Goal: Task Accomplishment & Management: Manage account settings

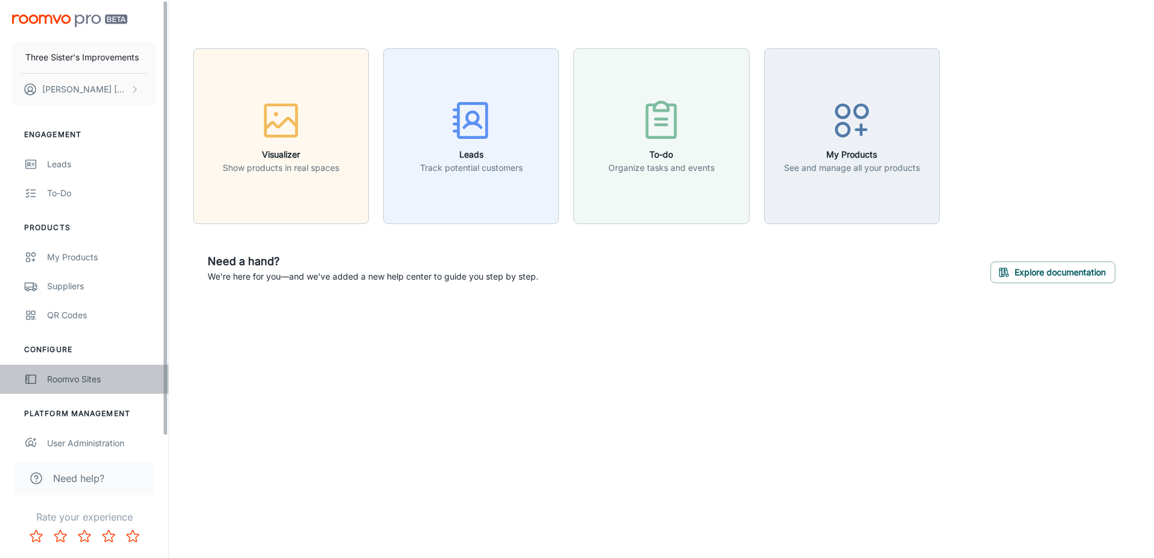
click at [92, 383] on div "Roomvo Sites" at bounding box center [101, 378] width 109 height 13
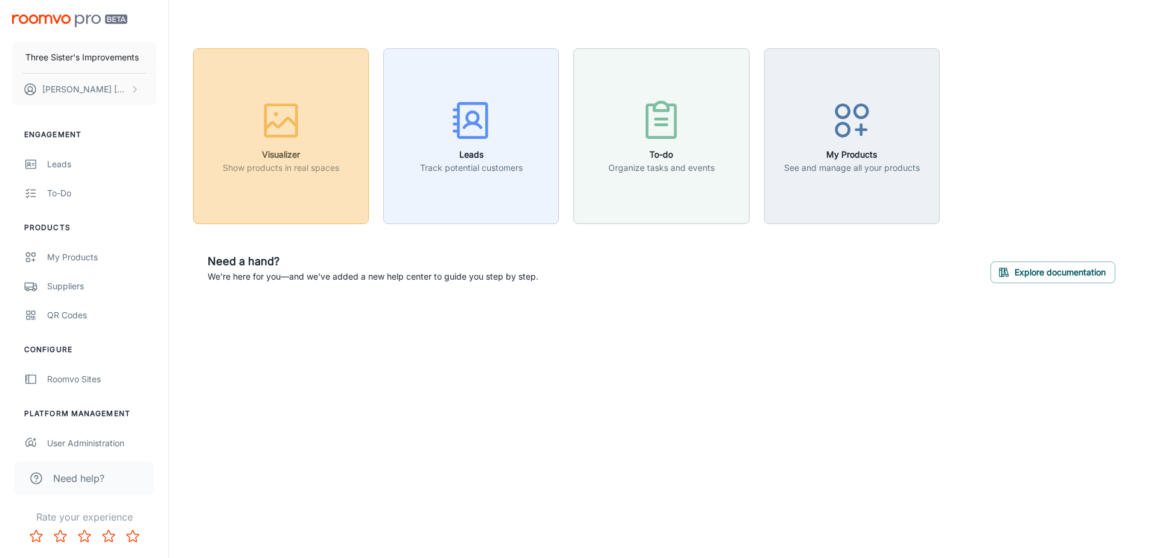
click at [286, 140] on icon "button" at bounding box center [280, 120] width 45 height 45
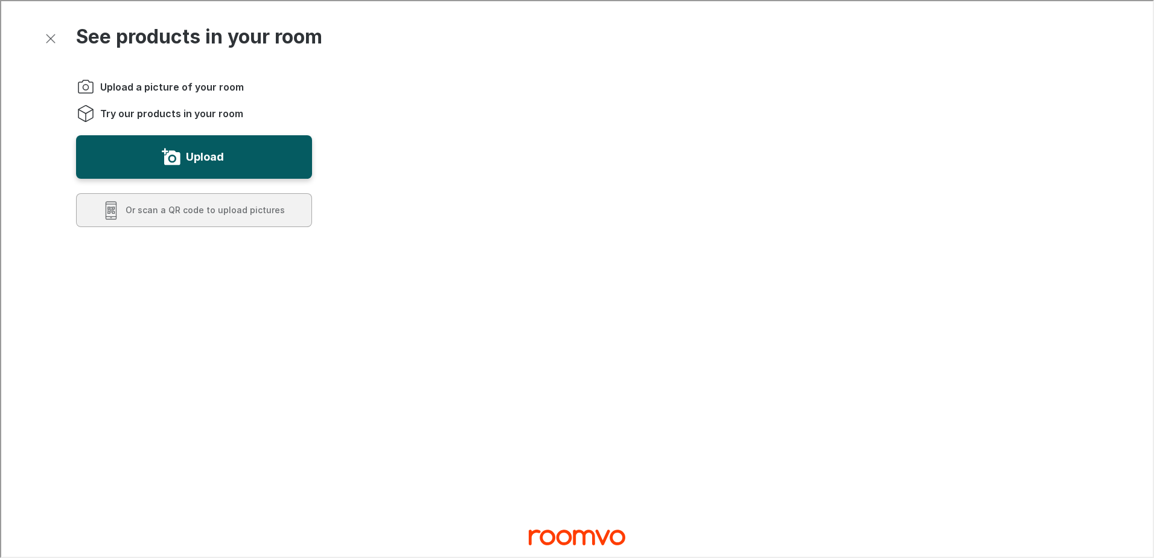
drag, startPoint x: 271, startPoint y: 164, endPoint x: 273, endPoint y: 267, distance: 102.6
click at [273, 265] on div "Upload a picture of your room Try our products in your room Upload Or scan a QR…" at bounding box center [183, 408] width 255 height 703
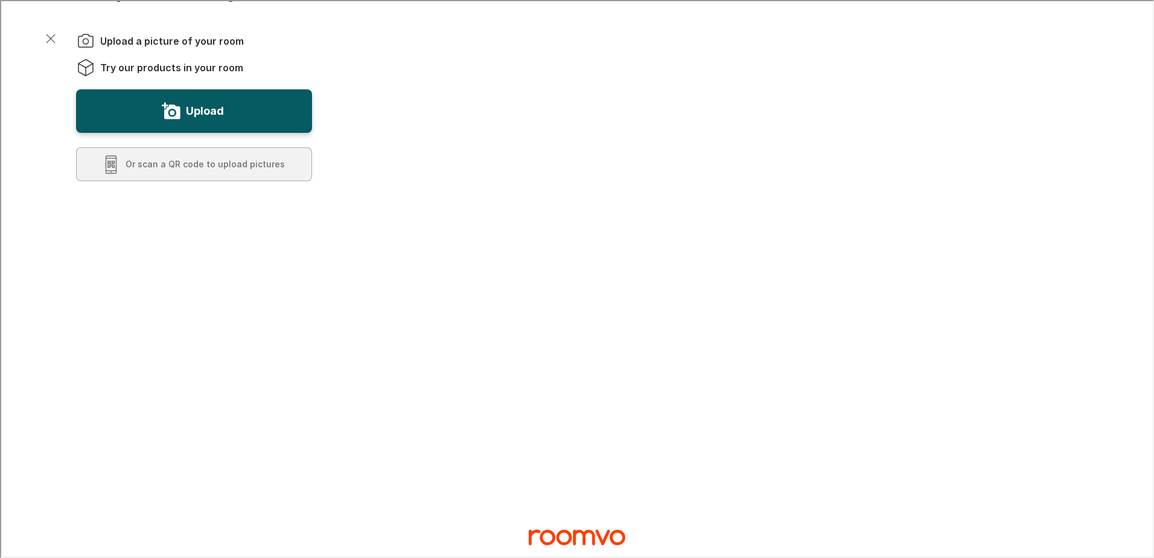
scroll to position [181, 0]
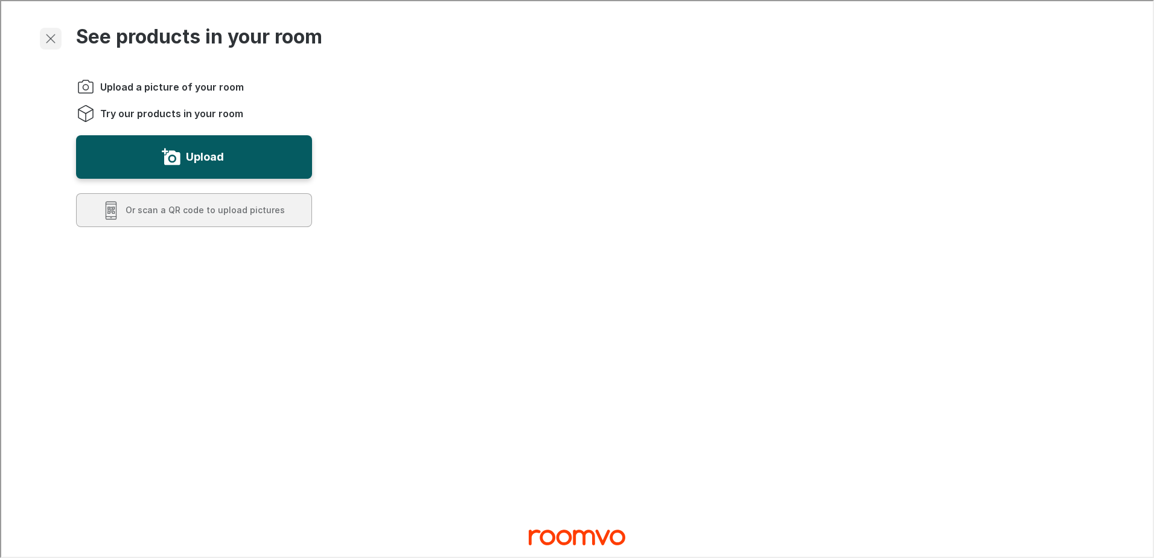
click at [52, 40] on line "Exit visualizer" at bounding box center [49, 37] width 8 height 8
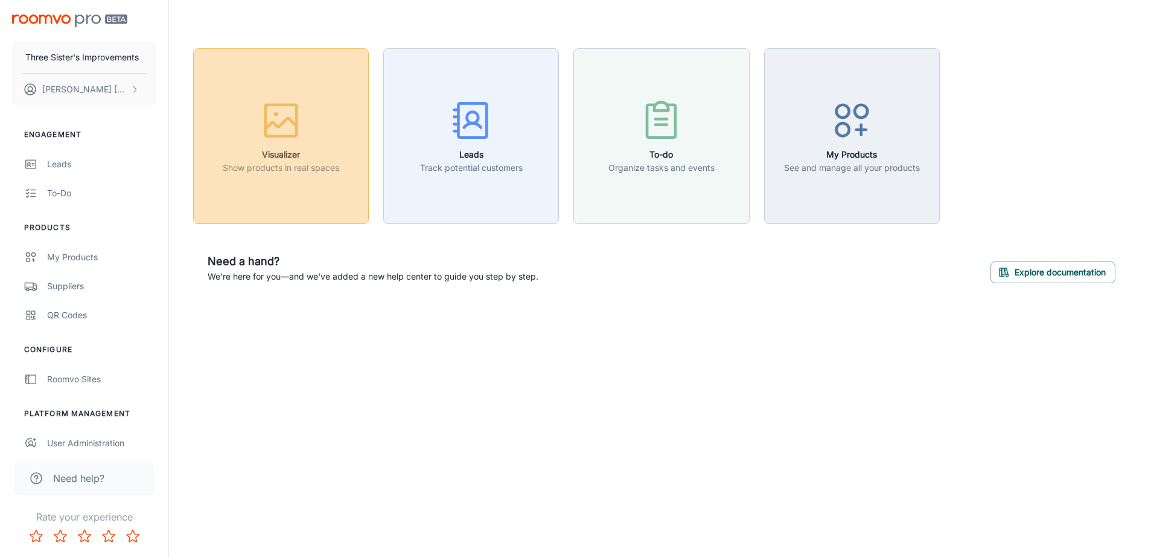
click at [352, 138] on button "Visualizer Show products in real spaces" at bounding box center [281, 136] width 176 height 176
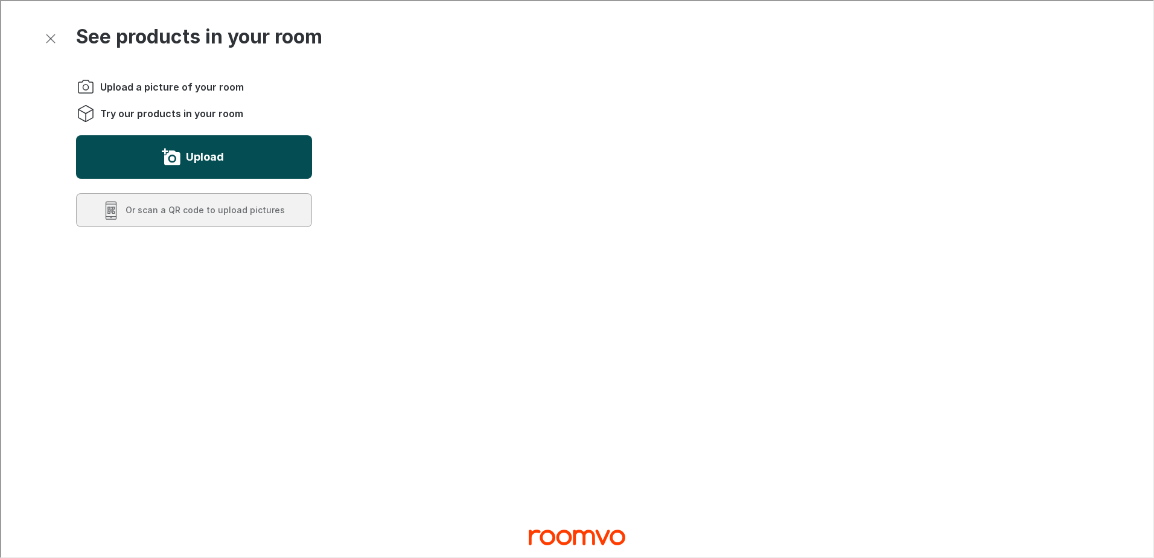
click at [264, 159] on button "Upload" at bounding box center [193, 155] width 236 height 43
click at [57, 43] on button "Exit visualizer" at bounding box center [50, 38] width 22 height 22
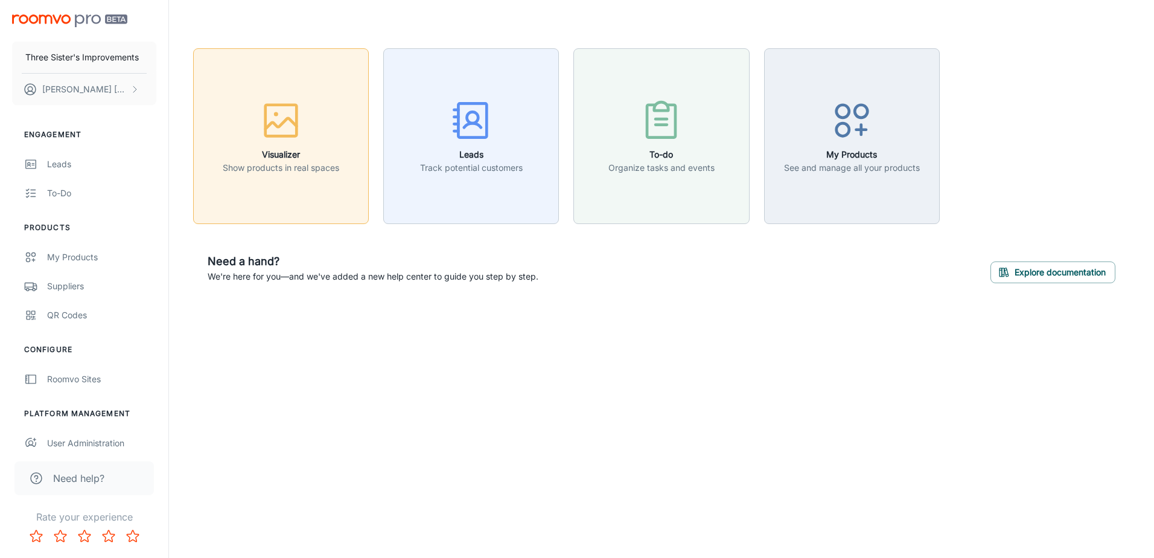
click at [329, 164] on p "Show products in real spaces" at bounding box center [281, 167] width 116 height 13
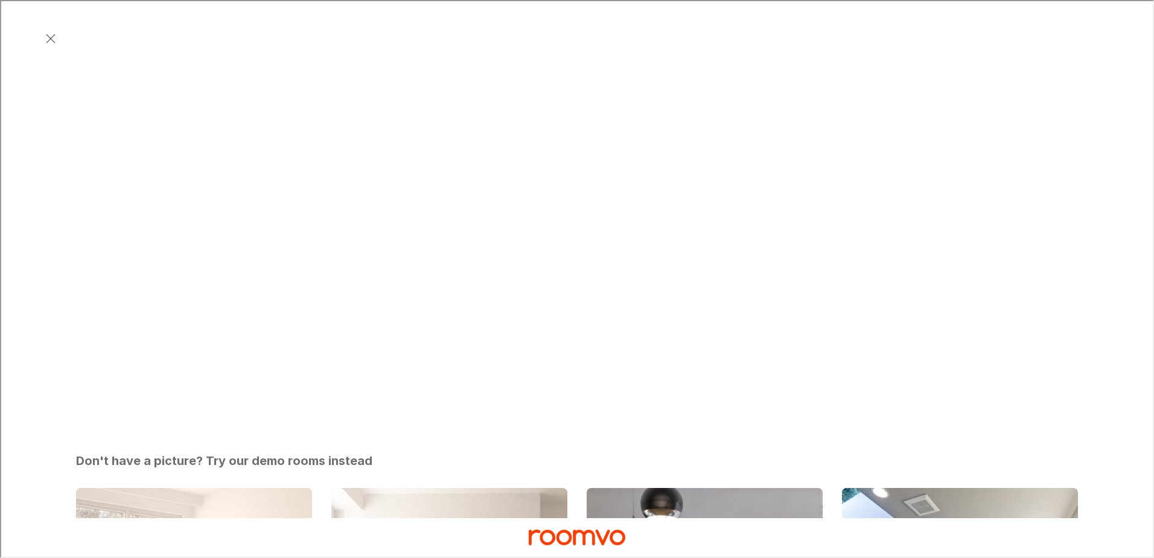
scroll to position [362, 0]
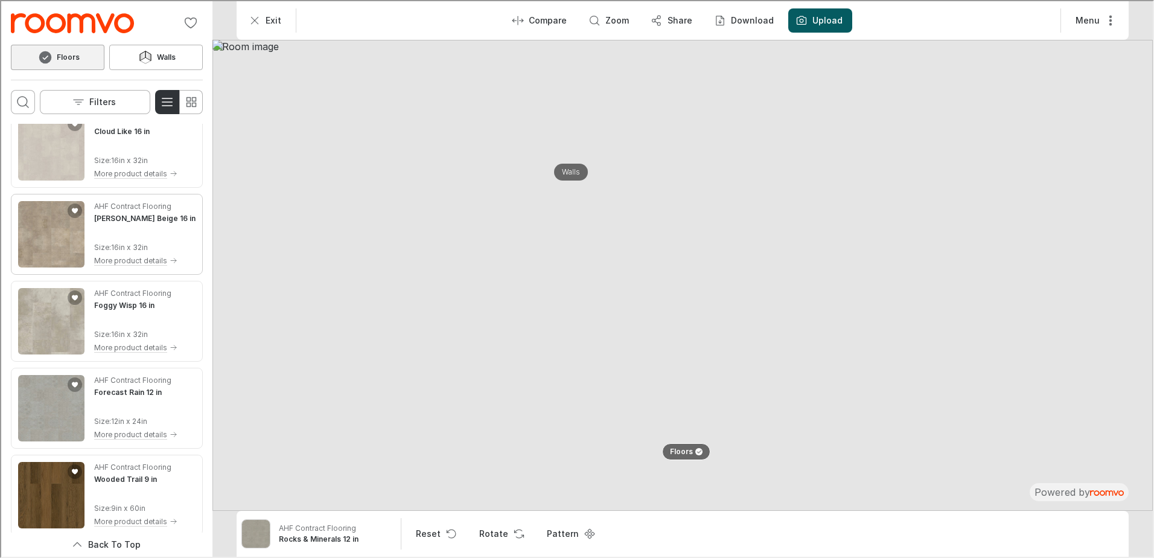
scroll to position [543, 0]
click at [117, 100] on button "Filters" at bounding box center [94, 101] width 110 height 24
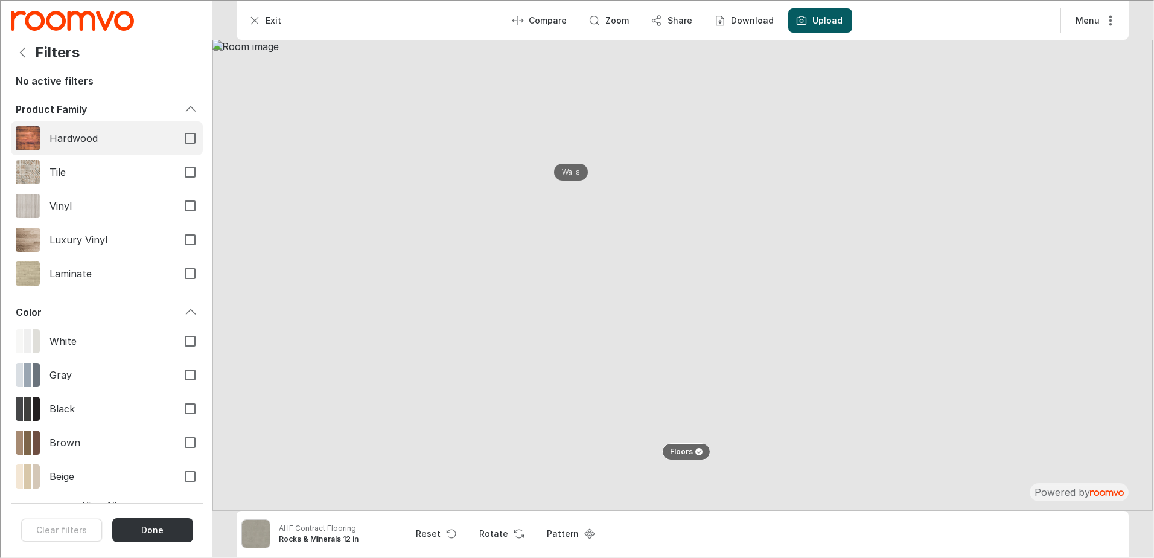
click at [113, 132] on span "Hardwood" at bounding box center [107, 136] width 118 height 13
click at [176, 132] on input "Hardwood" at bounding box center [188, 136] width 25 height 25
checkbox input "true"
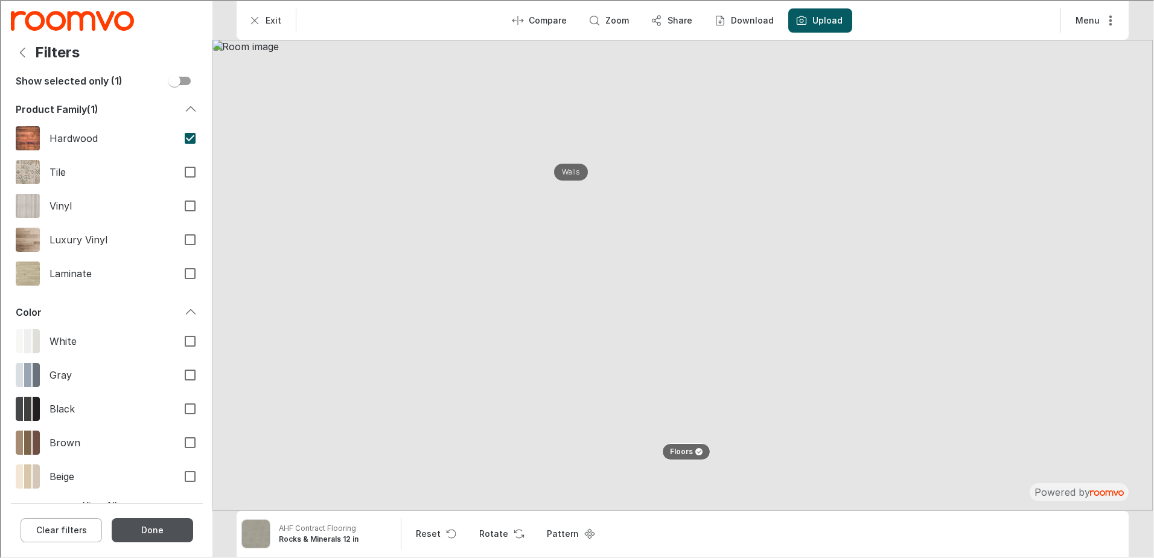
click at [150, 523] on button "Done" at bounding box center [150, 528] width 81 height 24
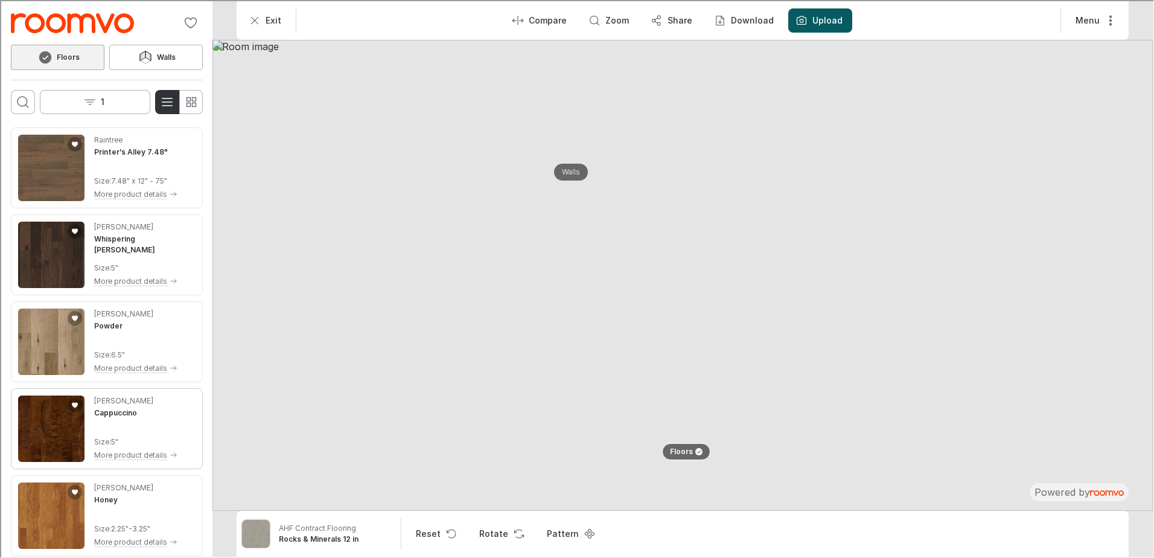
click at [144, 413] on div "[PERSON_NAME] Cappuccino" at bounding box center [134, 405] width 83 height 23
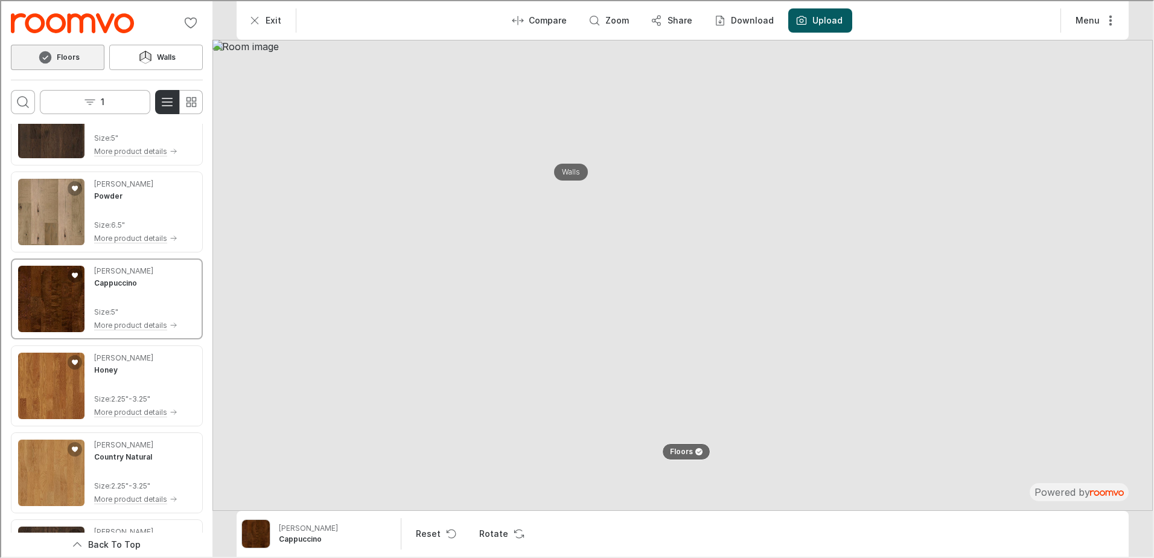
scroll to position [181, 0]
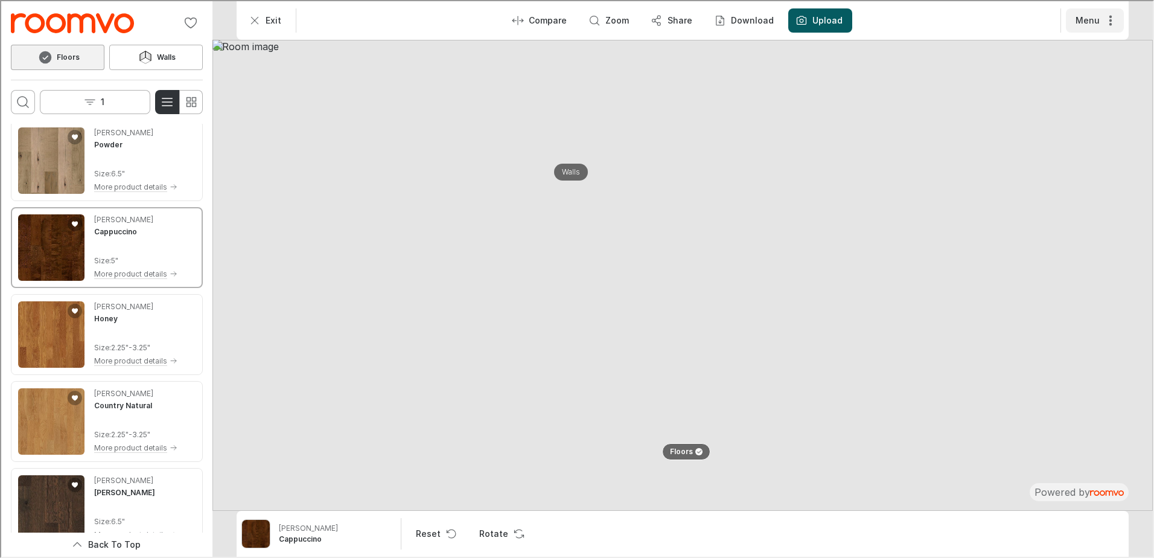
click at [1120, 17] on button "Menu" at bounding box center [1093, 19] width 58 height 24
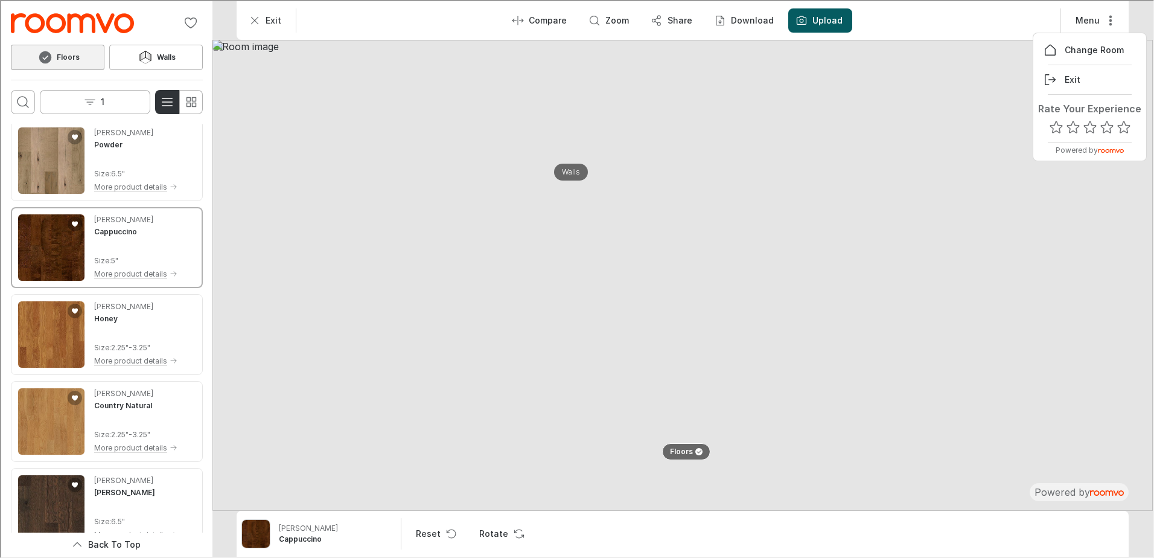
click at [965, 27] on div at bounding box center [575, 277] width 1151 height 555
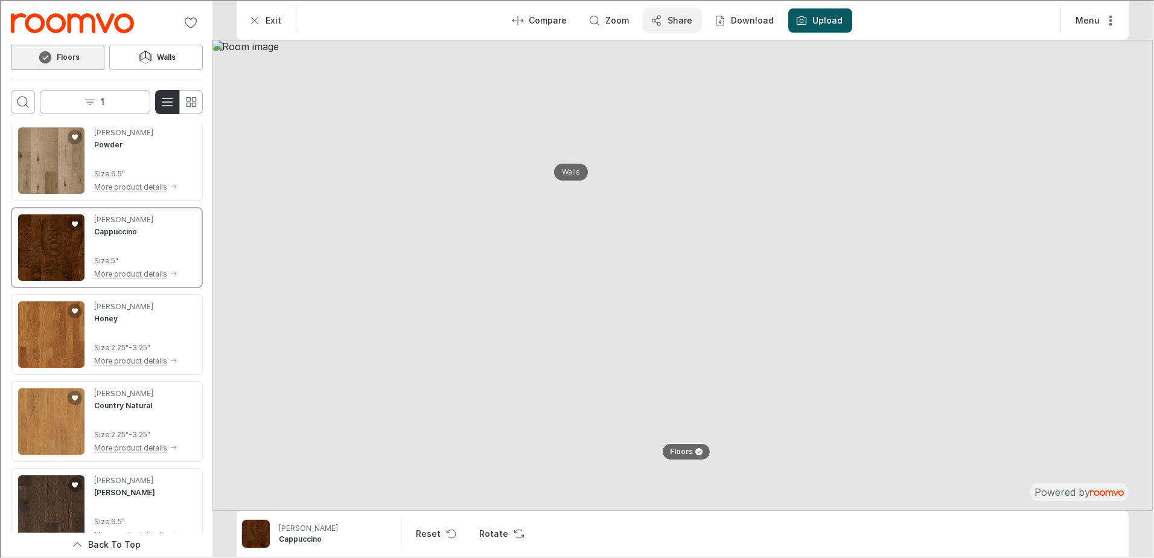
click at [673, 25] on button "Share" at bounding box center [671, 19] width 59 height 24
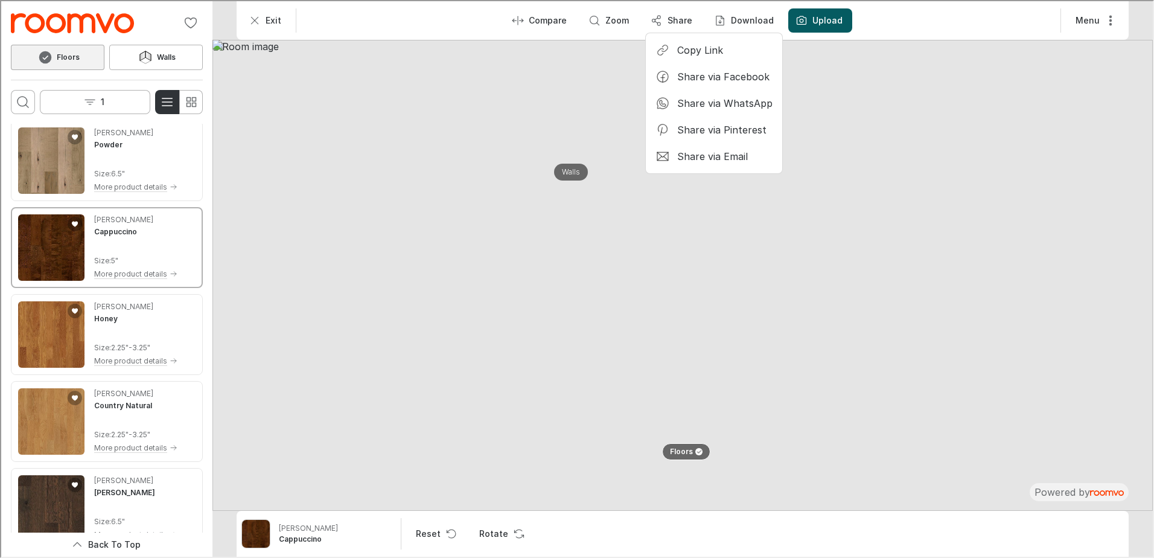
click at [674, 42] on li "Copy Link" at bounding box center [712, 49] width 127 height 24
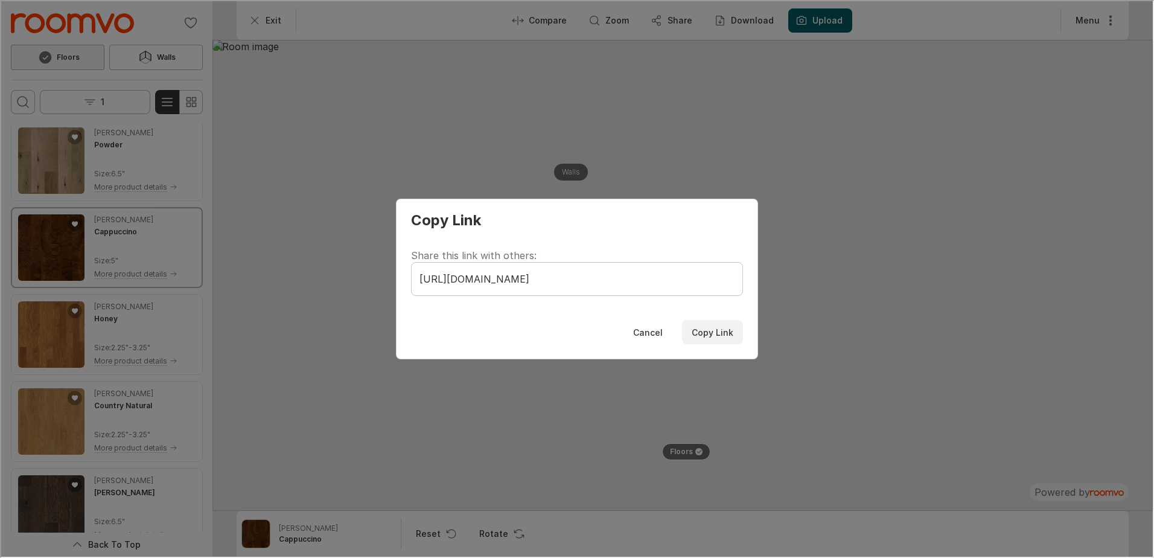
click at [696, 326] on p "Copy Link" at bounding box center [711, 331] width 42 height 12
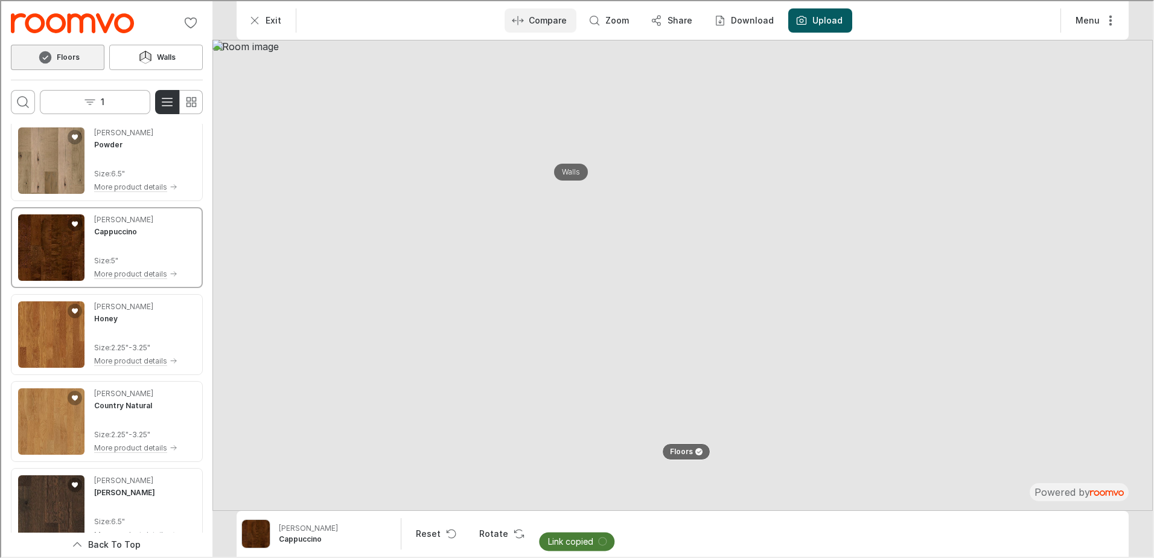
click at [518, 16] on icon "Enter compare mode" at bounding box center [516, 19] width 12 height 12
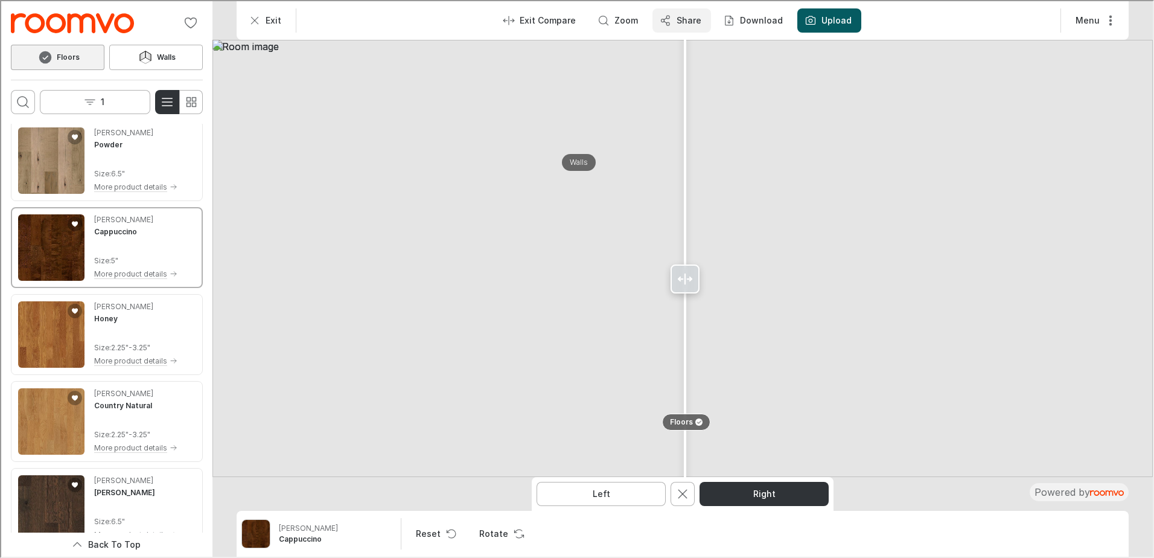
click at [695, 17] on p "Share" at bounding box center [687, 19] width 25 height 12
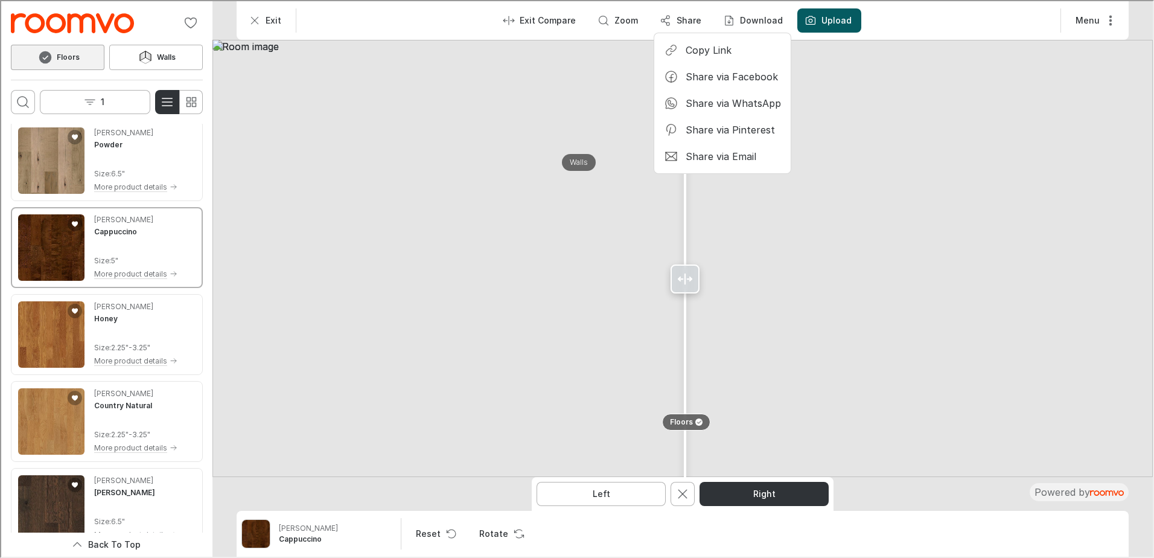
click at [688, 49] on p "Copy Link" at bounding box center [707, 48] width 46 height 13
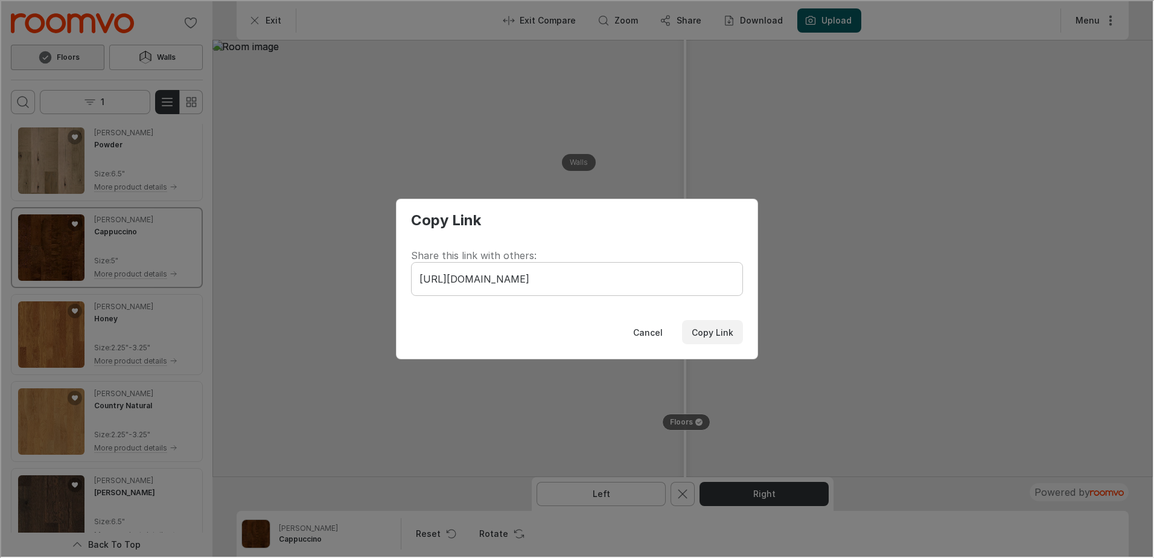
click at [696, 333] on p "Copy Link" at bounding box center [711, 331] width 42 height 12
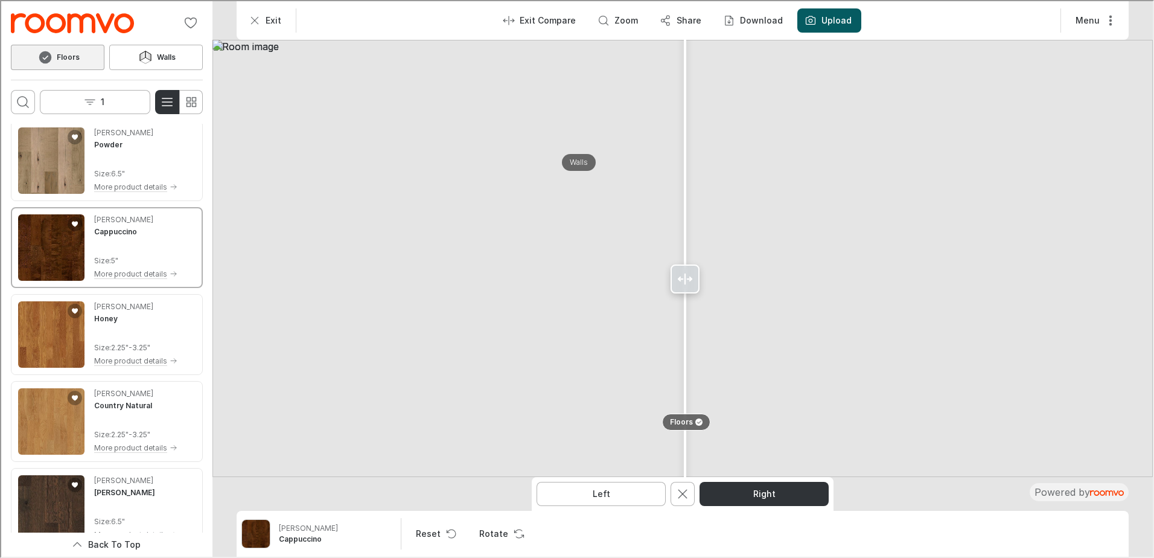
click at [94, 13] on img "Go to Three Sister's Improvements's website." at bounding box center [71, 22] width 123 height 20
click at [255, 14] on icon "Exit" at bounding box center [253, 19] width 12 height 12
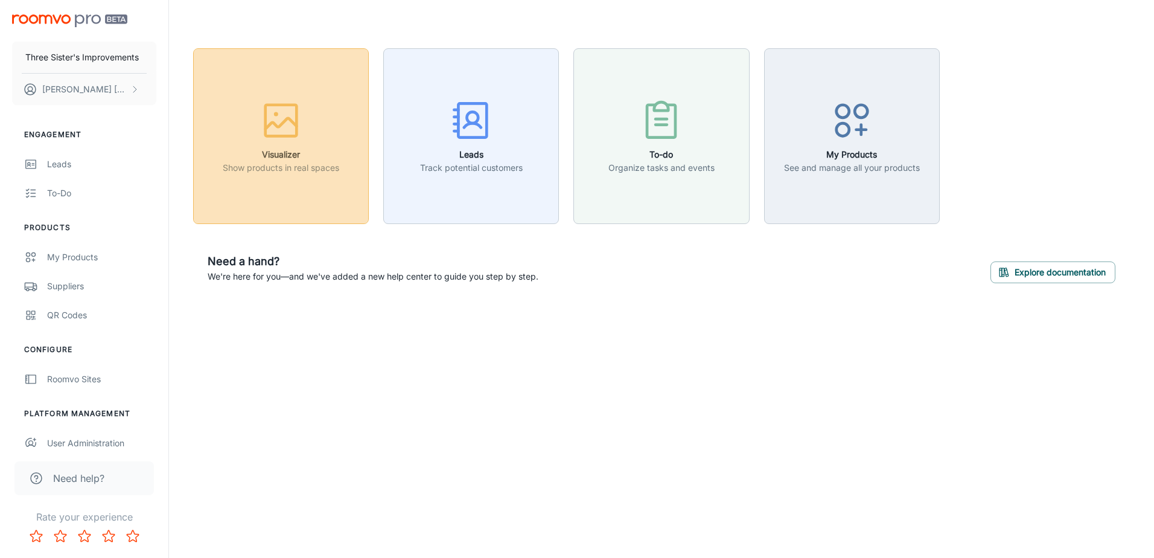
click at [299, 121] on icon "button" at bounding box center [280, 120] width 45 height 45
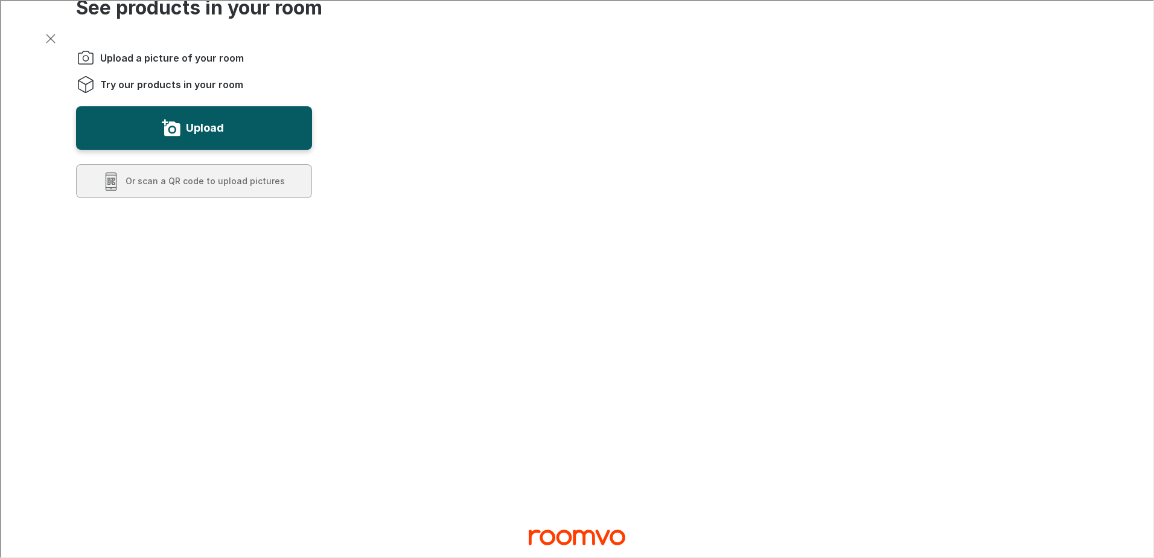
scroll to position [0, 0]
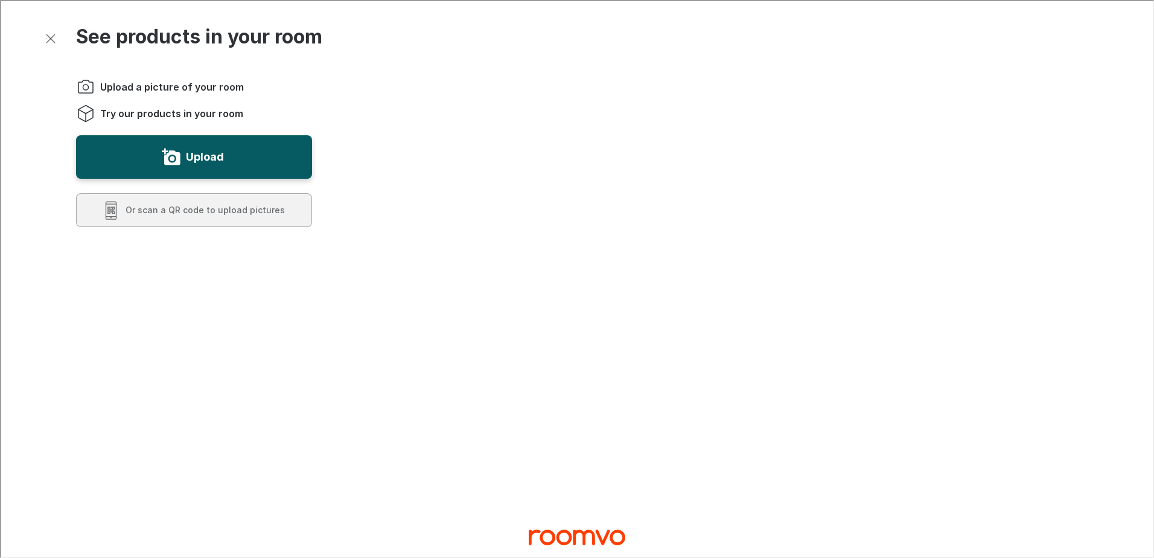
drag, startPoint x: 504, startPoint y: 150, endPoint x: 667, endPoint y: 121, distance: 165.5
click at [635, 140] on video "You will be able to see the selected and other products in your room." at bounding box center [745, 411] width 661 height 661
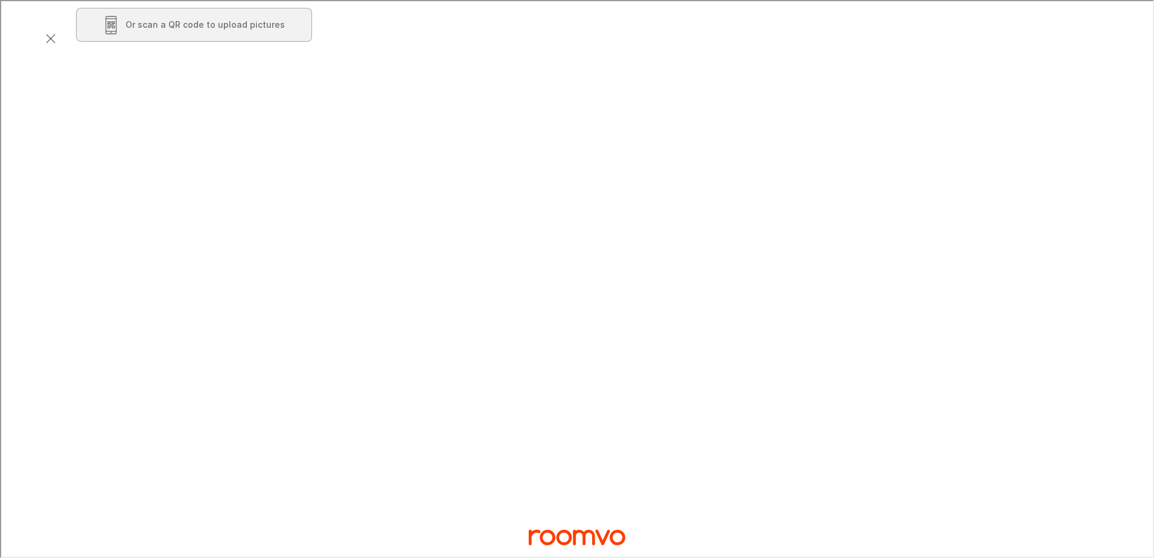
scroll to position [121, 0]
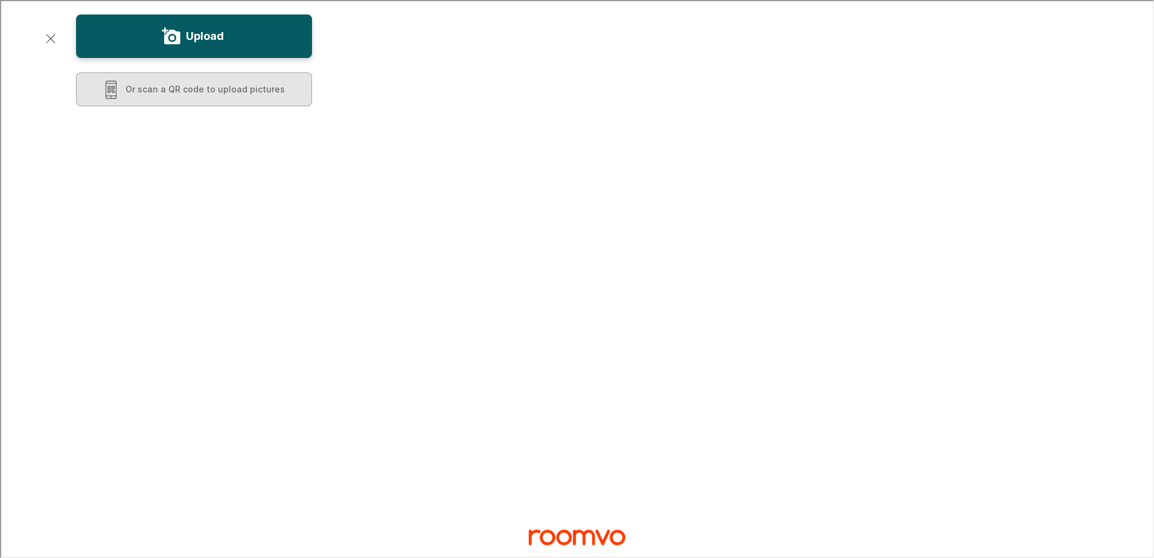
click at [247, 85] on button "Or scan a QR code to upload pictures" at bounding box center [193, 88] width 236 height 34
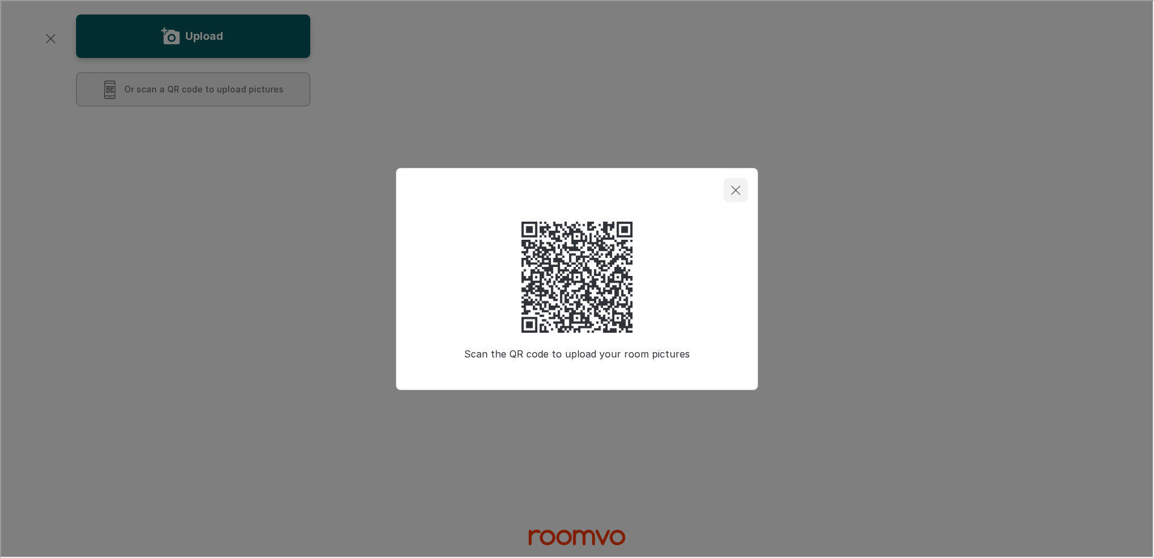
click at [728, 187] on icon "Close dialog" at bounding box center [734, 189] width 14 height 14
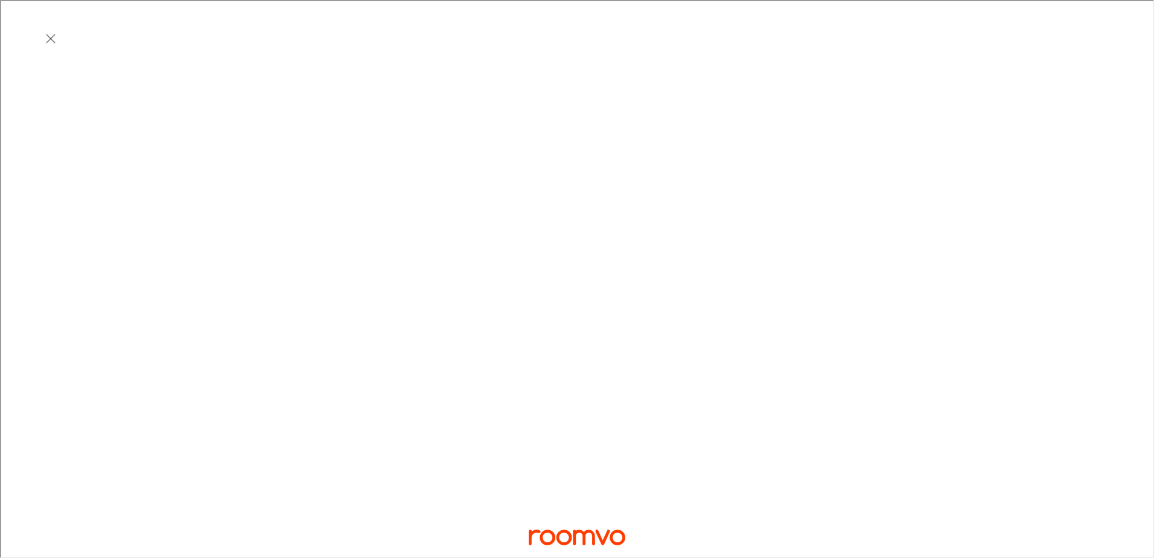
scroll to position [362, 0]
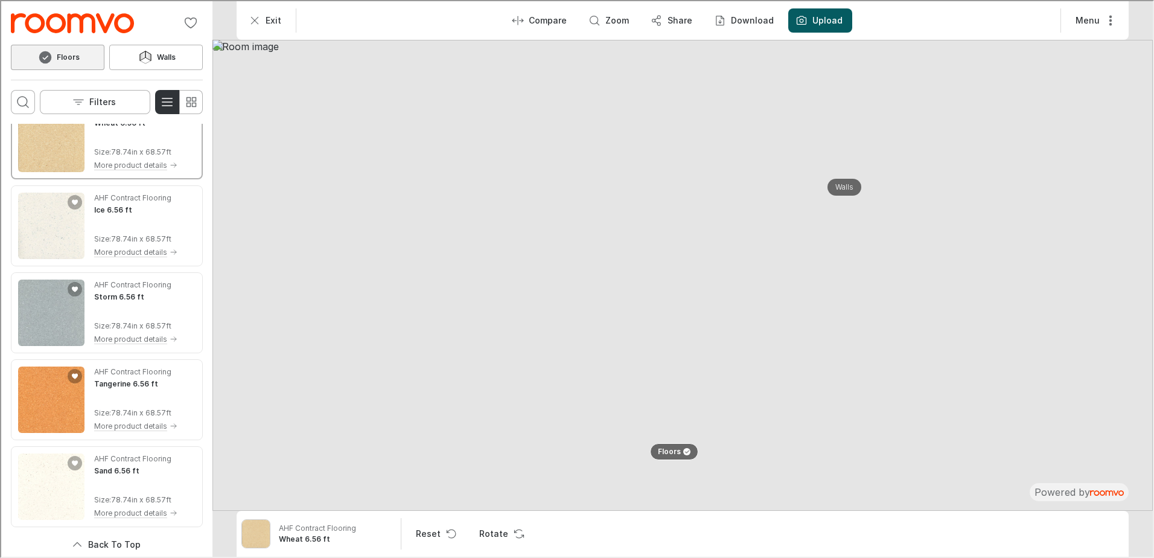
scroll to position [0, 0]
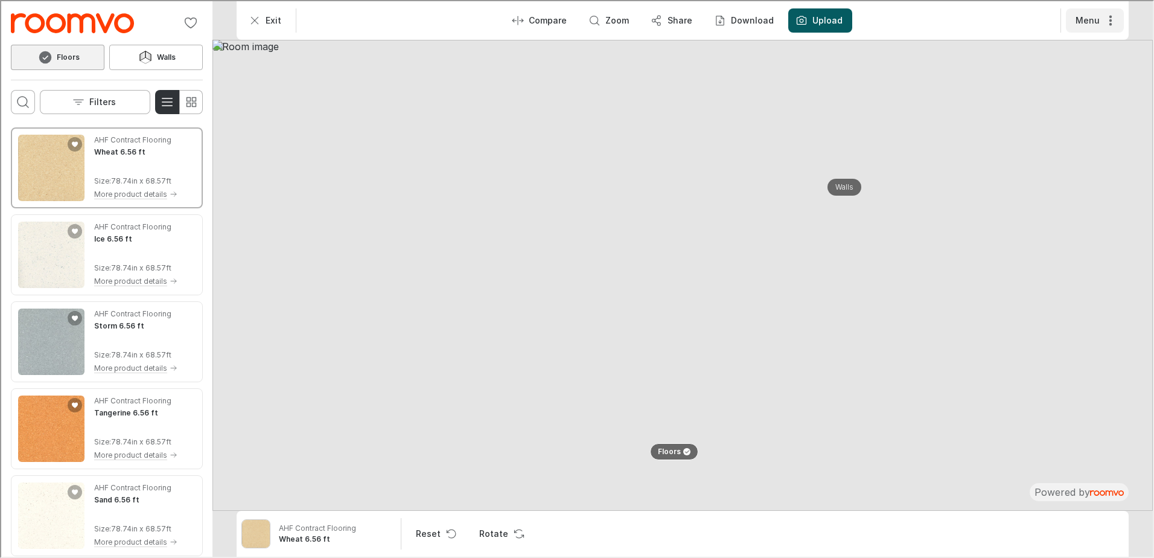
click at [1083, 11] on button "Menu" at bounding box center [1093, 19] width 58 height 24
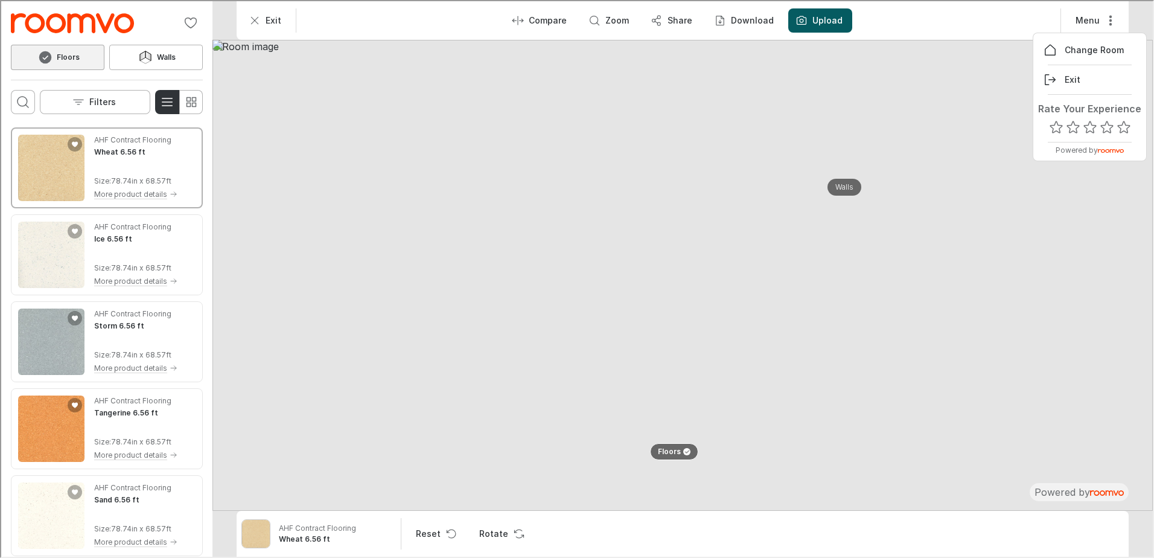
click at [417, 20] on div at bounding box center [575, 277] width 1151 height 555
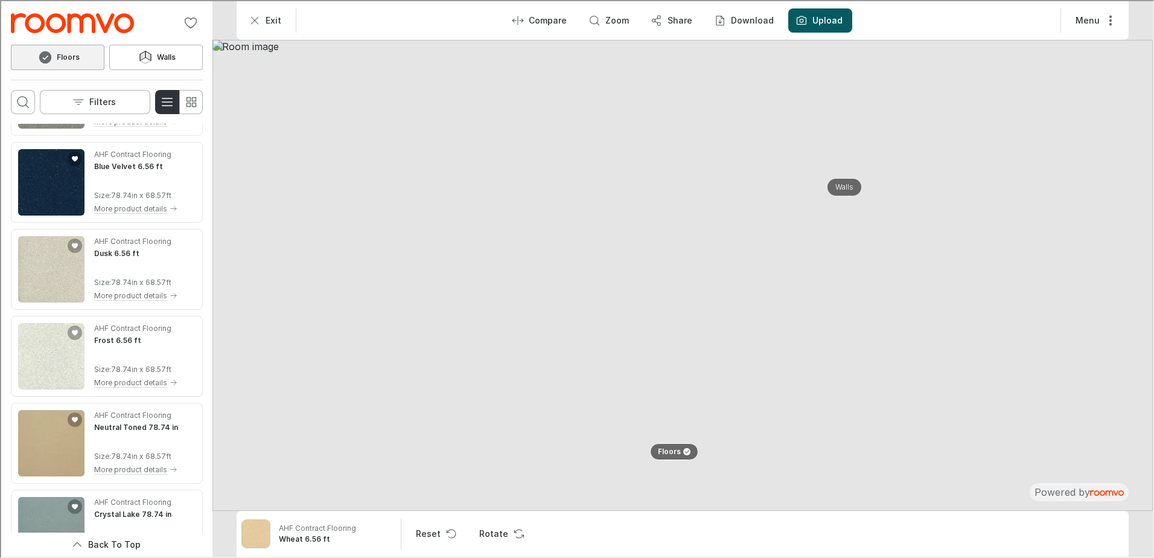
scroll to position [724, 0]
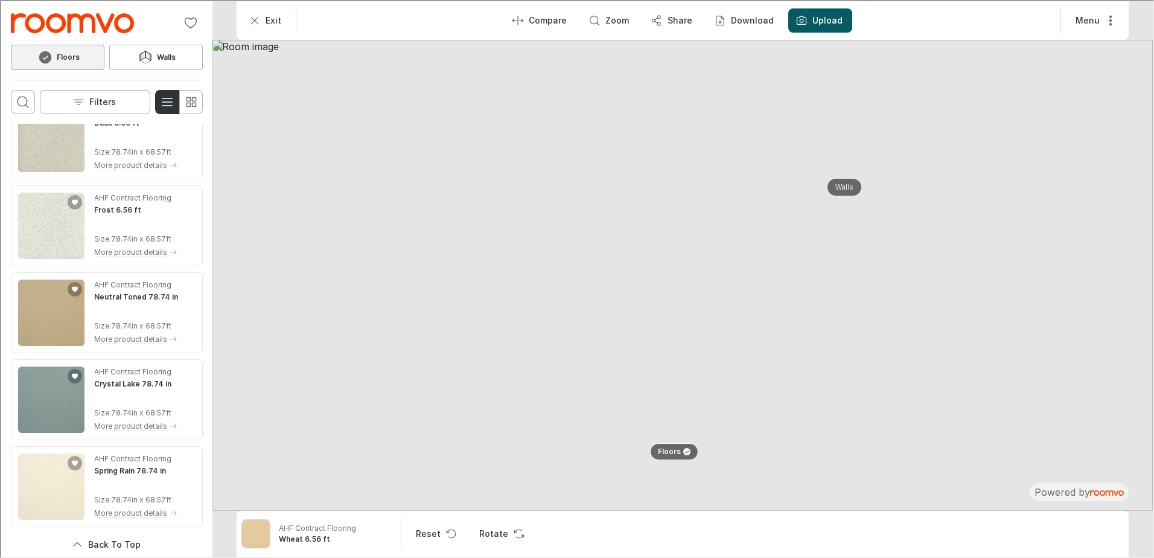
click at [49, 25] on img "Go to Three Sister's Improvements's website." at bounding box center [71, 22] width 123 height 20
click at [246, 17] on button "Exit" at bounding box center [264, 19] width 49 height 24
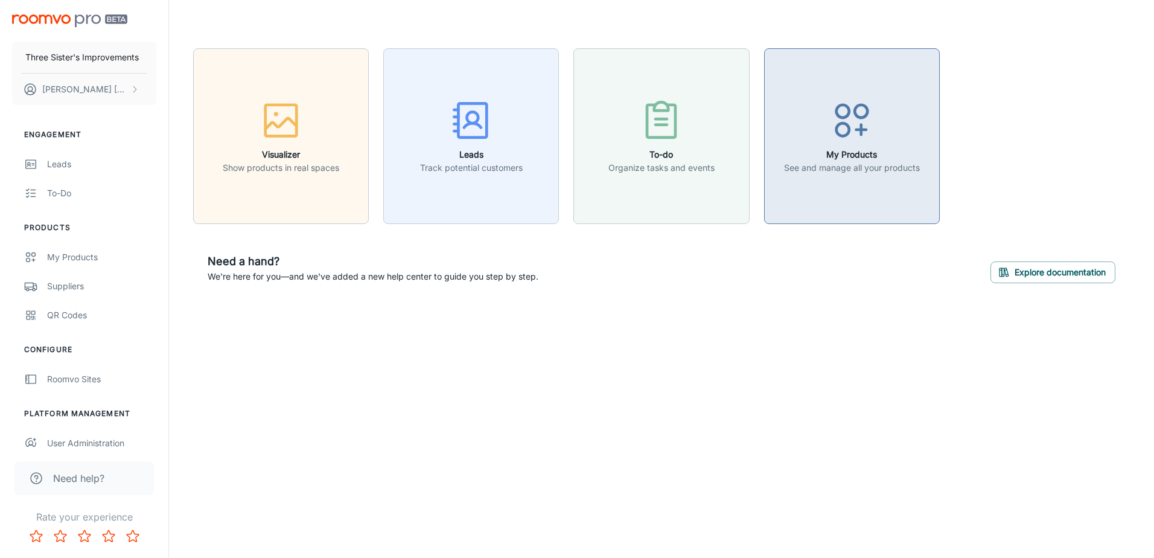
click at [900, 160] on h6 "My Products" at bounding box center [852, 154] width 136 height 13
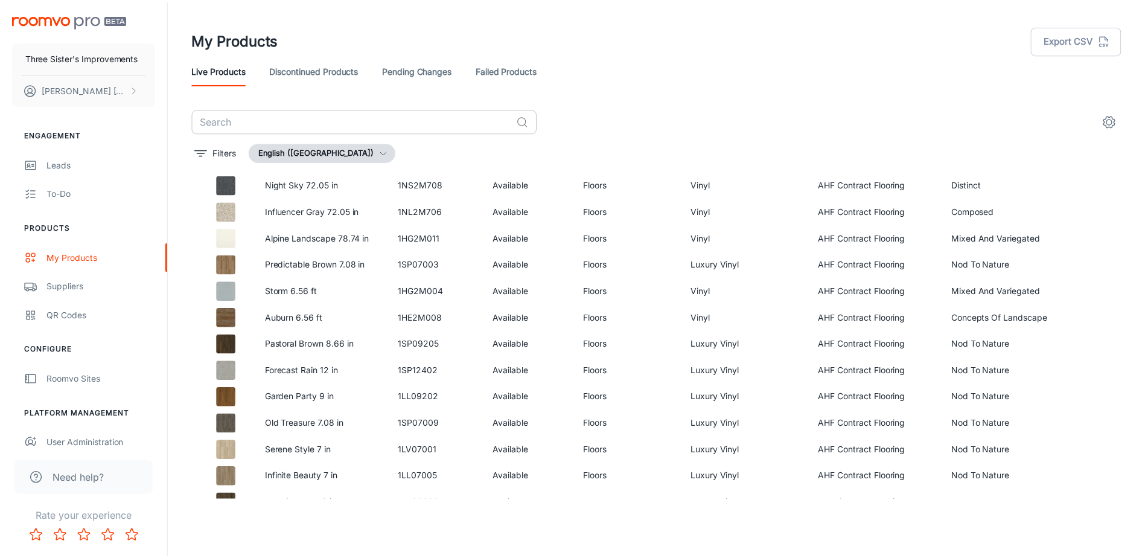
scroll to position [302, 0]
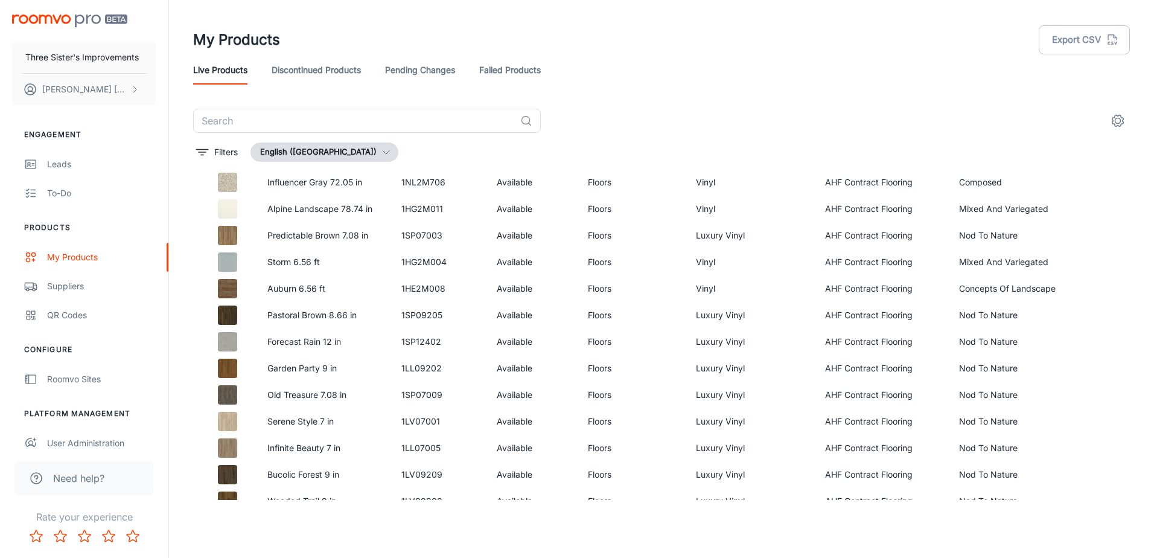
click at [404, 69] on link "Pending Changes" at bounding box center [420, 70] width 70 height 29
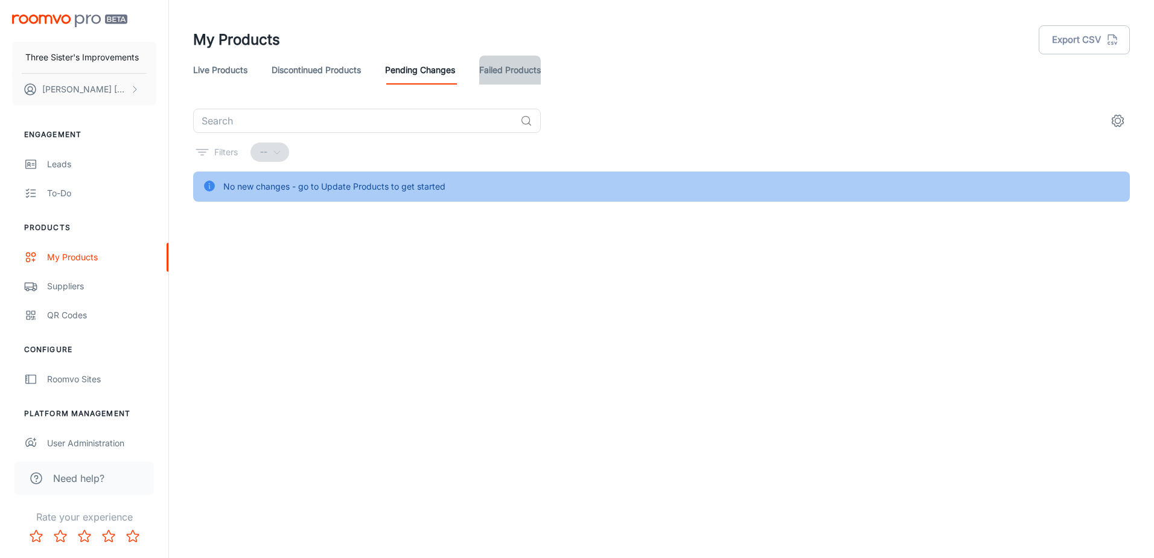
click at [484, 66] on link "Failed Products" at bounding box center [510, 70] width 62 height 29
click at [317, 74] on link "Discontinued Products" at bounding box center [316, 70] width 89 height 29
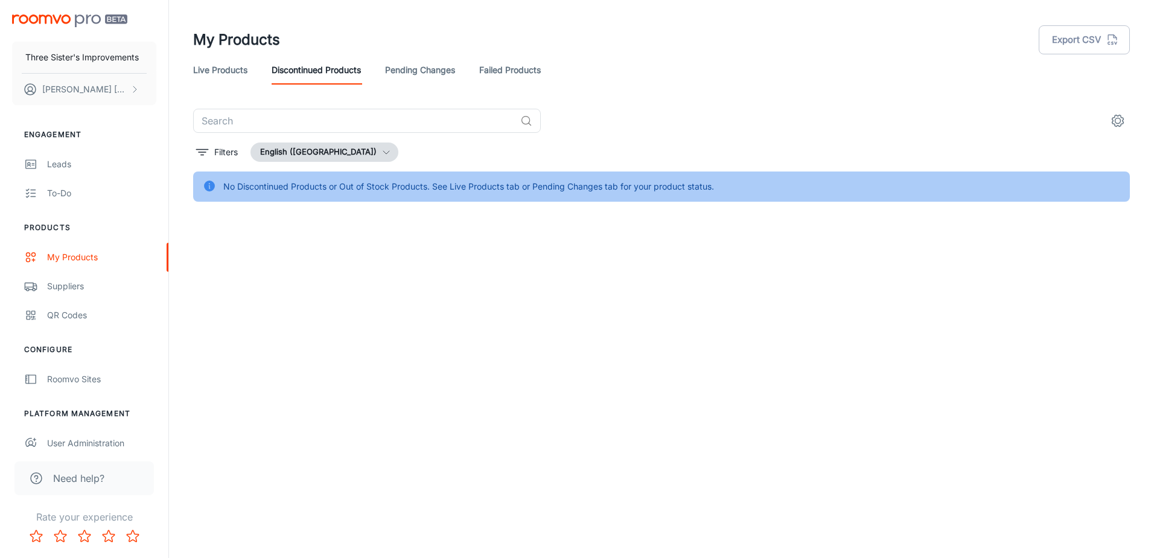
click at [227, 54] on div "My Products Export CSV" at bounding box center [661, 39] width 936 height 31
click at [227, 60] on link "Live Products" at bounding box center [220, 70] width 54 height 29
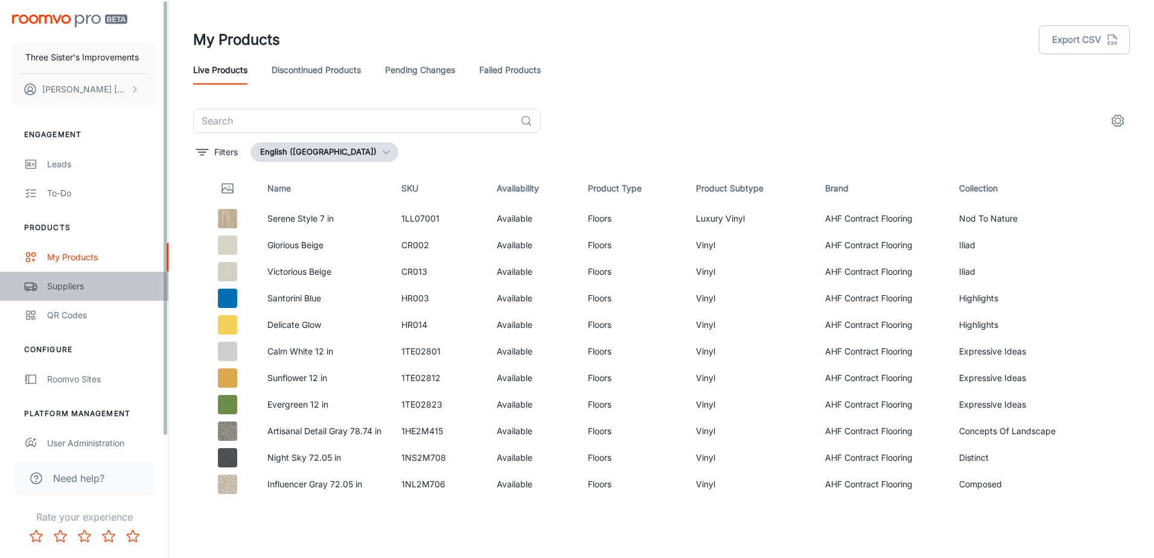
click at [54, 291] on div "Suppliers" at bounding box center [101, 285] width 109 height 13
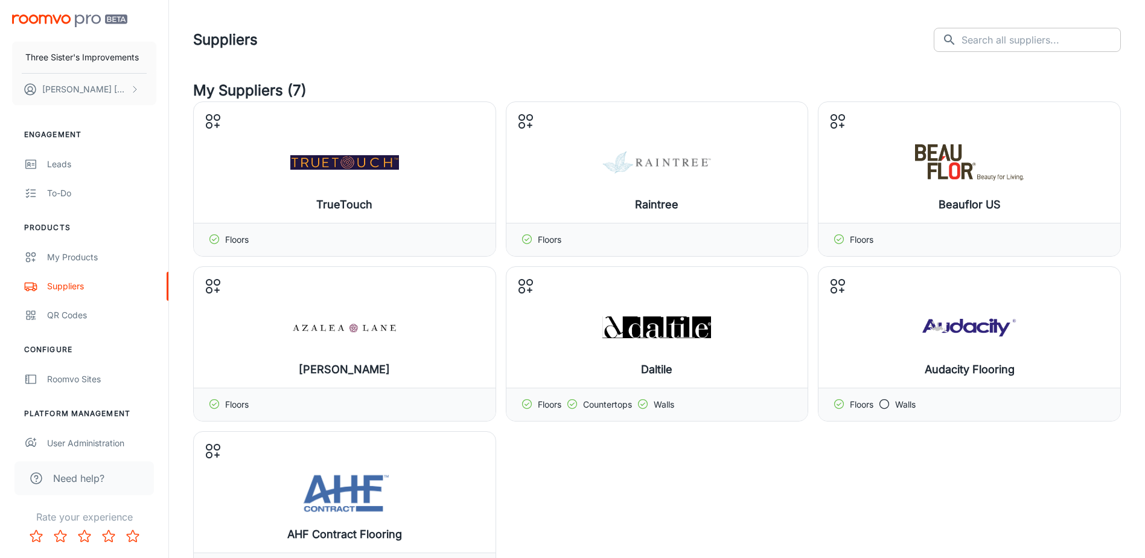
click at [1031, 46] on input "text" at bounding box center [1040, 40] width 159 height 24
type input "pal"
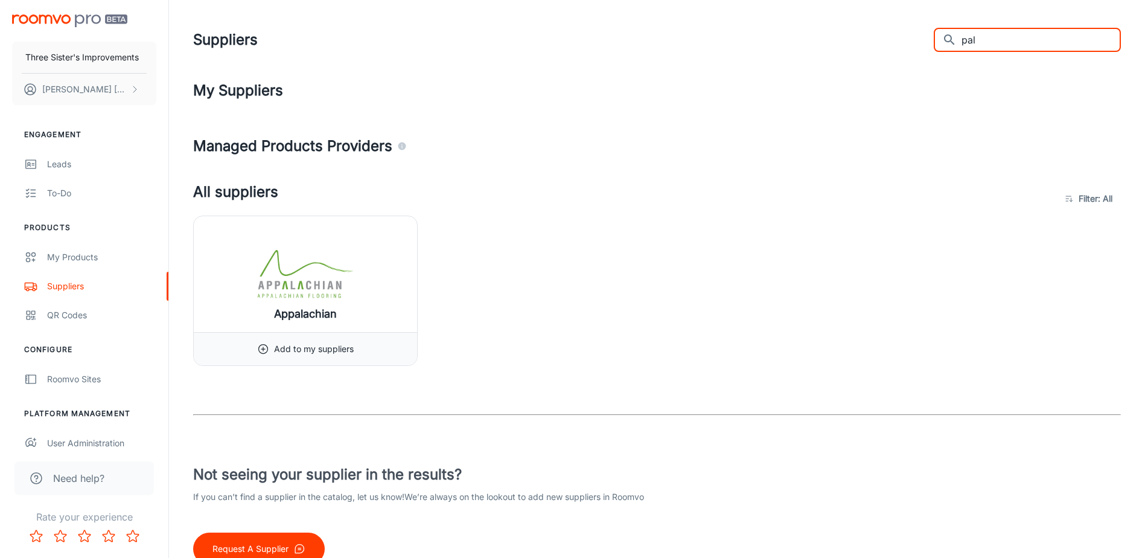
click at [1012, 45] on input "pal" at bounding box center [1040, 40] width 159 height 24
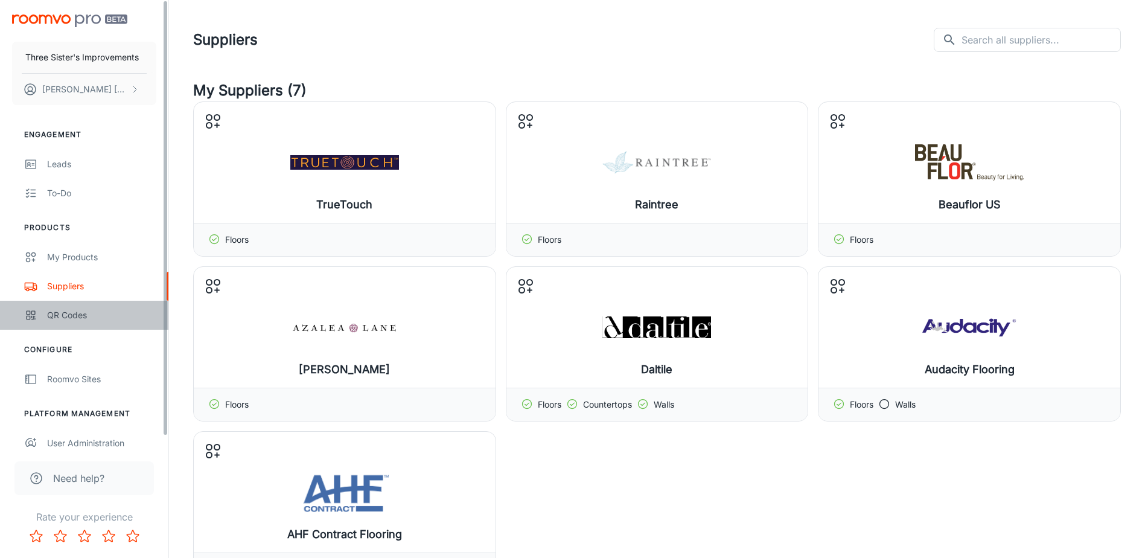
click at [51, 317] on div "QR Codes" at bounding box center [101, 314] width 109 height 13
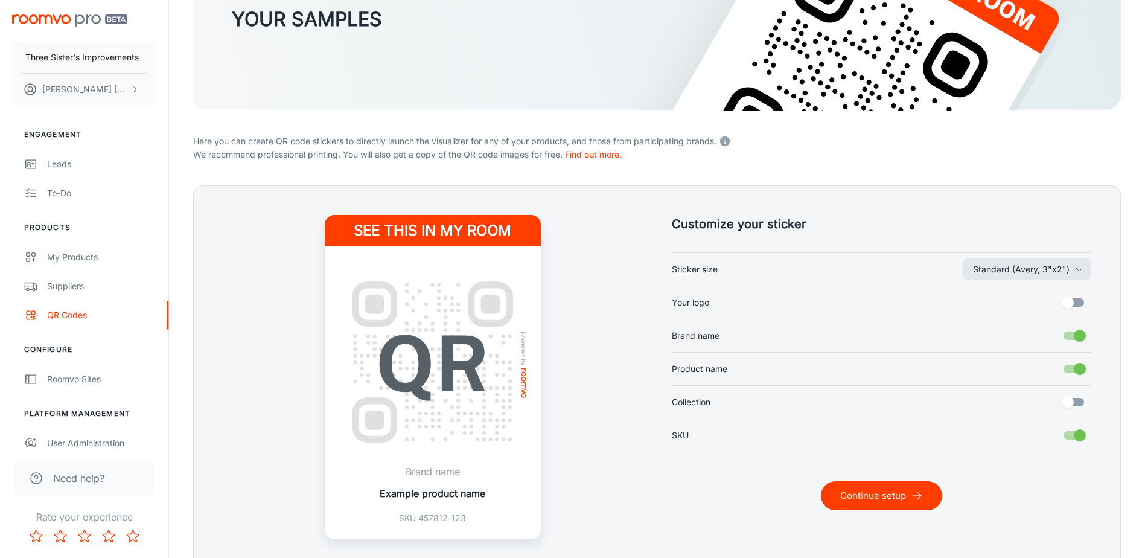
scroll to position [181, 0]
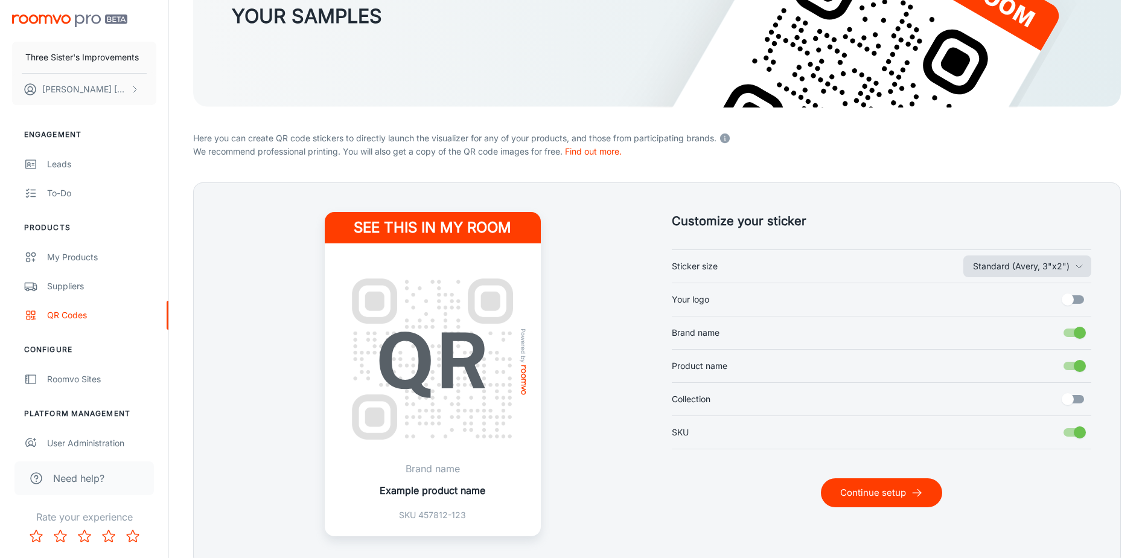
click at [988, 268] on button "Standard (Avery, 3"x2")" at bounding box center [1027, 266] width 128 height 22
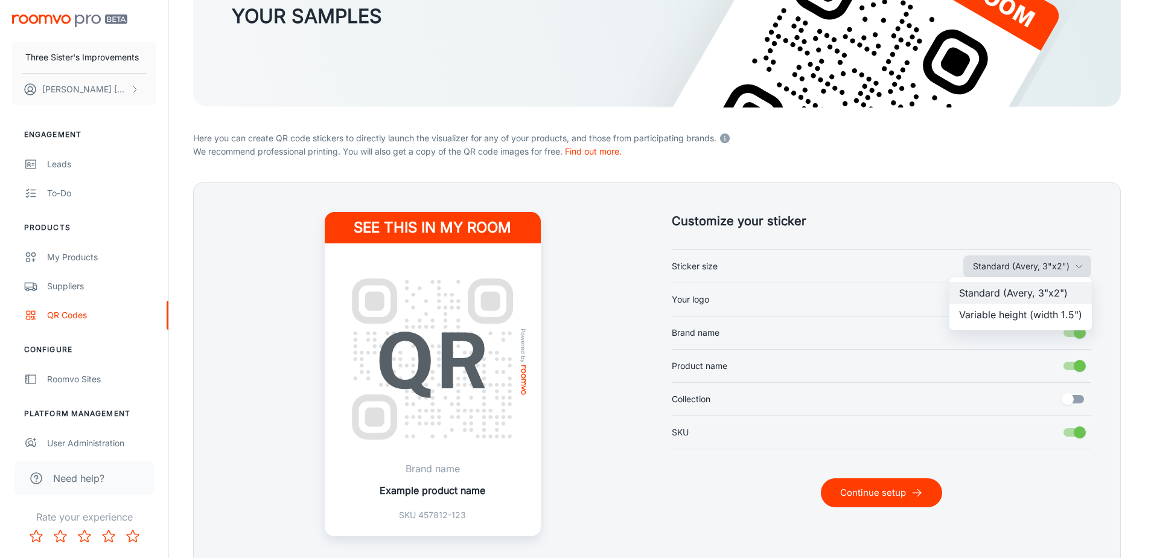
click at [988, 268] on div at bounding box center [577, 279] width 1154 height 558
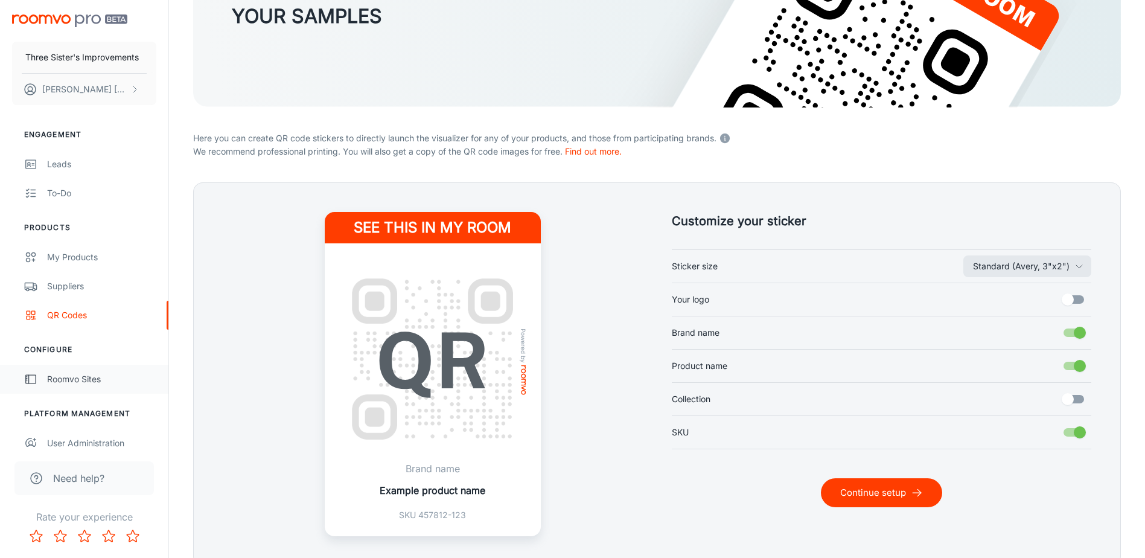
click at [113, 373] on div "Roomvo Sites" at bounding box center [101, 378] width 109 height 13
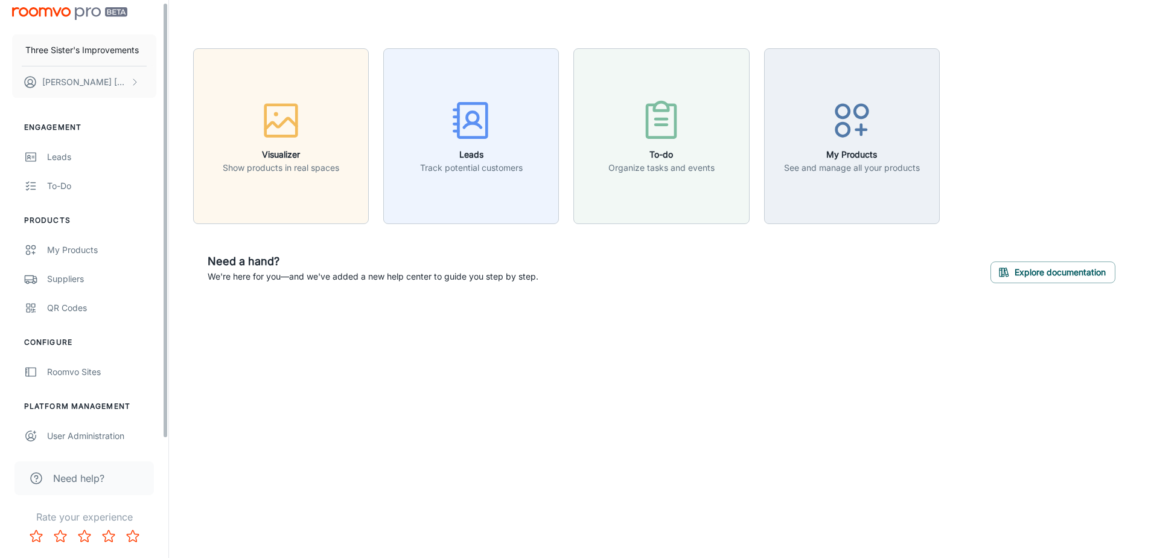
scroll to position [11, 0]
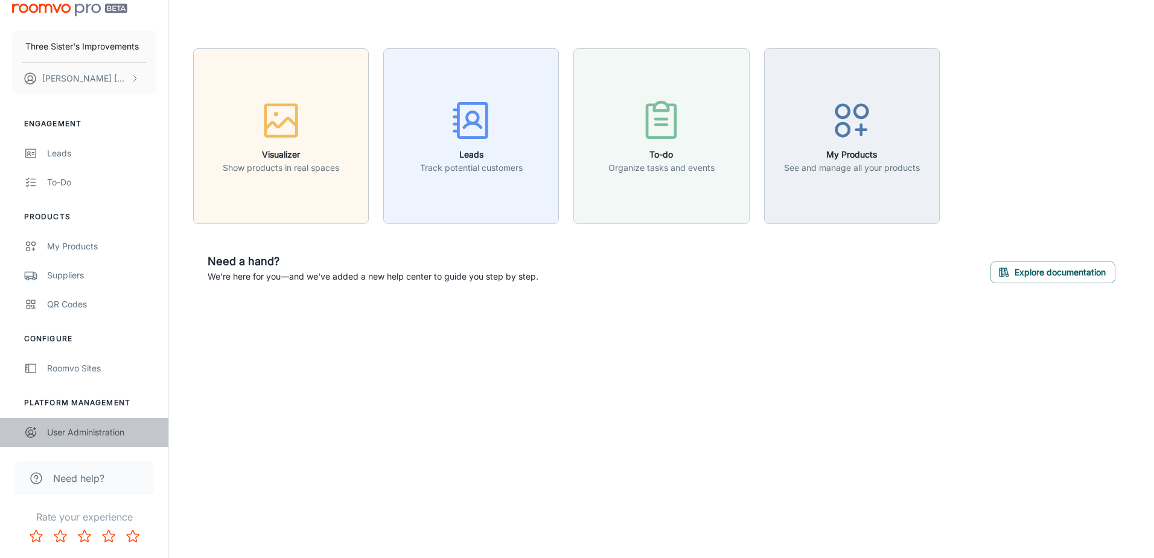
click at [81, 421] on link "User Administration" at bounding box center [84, 432] width 168 height 29
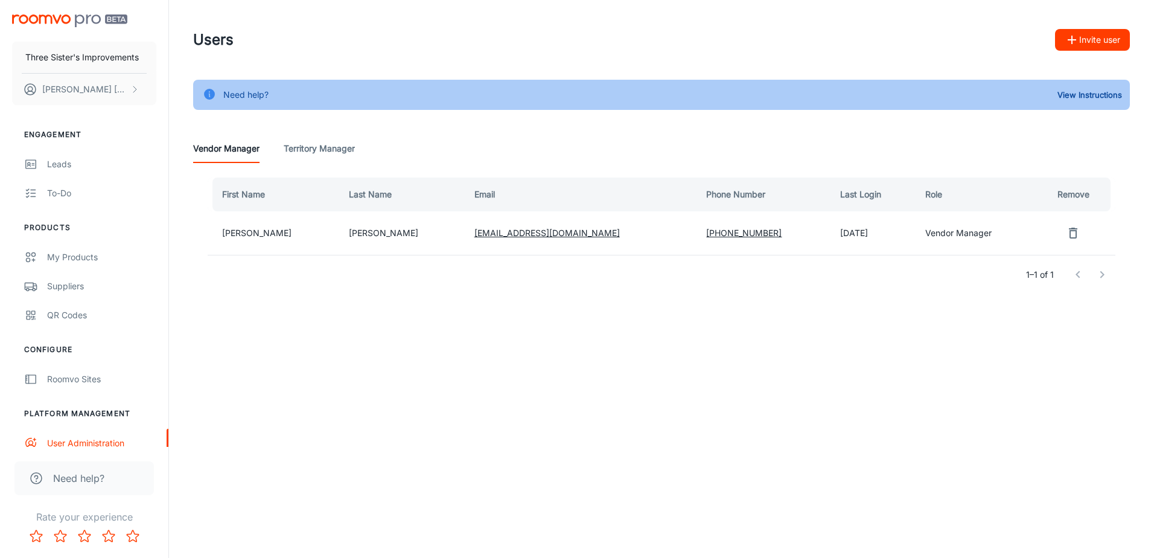
click at [323, 325] on div "Users Invite user Need help? View Instructions Vendor Manager Territory Manager…" at bounding box center [661, 178] width 985 height 357
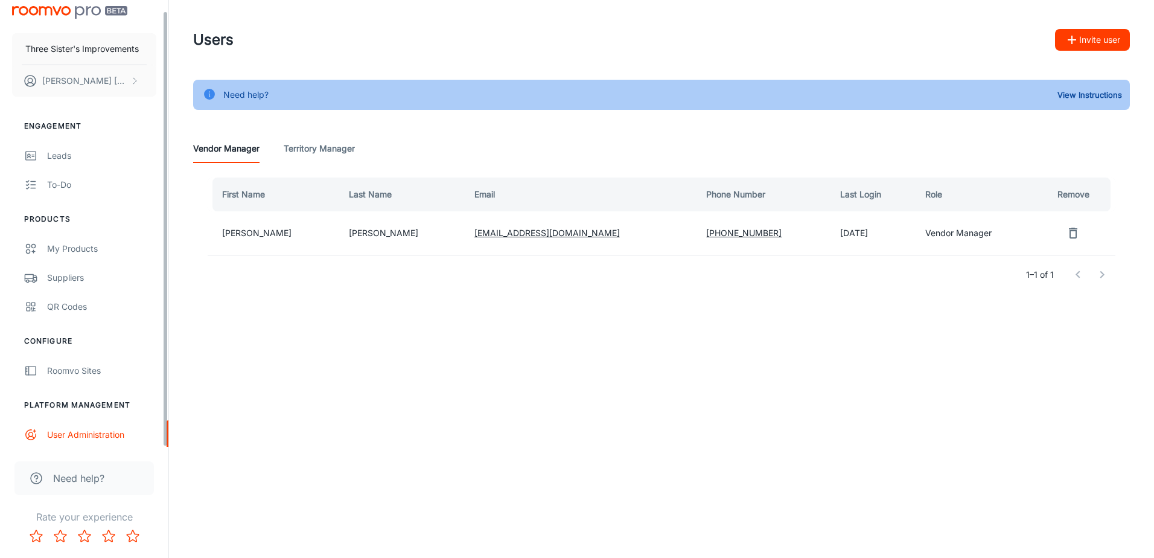
scroll to position [11, 0]
drag, startPoint x: 272, startPoint y: 237, endPoint x: 616, endPoint y: 242, distance: 344.6
click at [616, 242] on tr "[PERSON_NAME] [EMAIL_ADDRESS][DOMAIN_NAME] +1 5712782491 [DATE] Vendor Manager" at bounding box center [661, 232] width 907 height 43
drag, startPoint x: 616, startPoint y: 242, endPoint x: 565, endPoint y: 352, distance: 121.2
click at [565, 352] on div "Users Invite user Need help? View Instructions Vendor Manager Territory Manager…" at bounding box center [661, 178] width 985 height 357
